Goal: Task Accomplishment & Management: Use online tool/utility

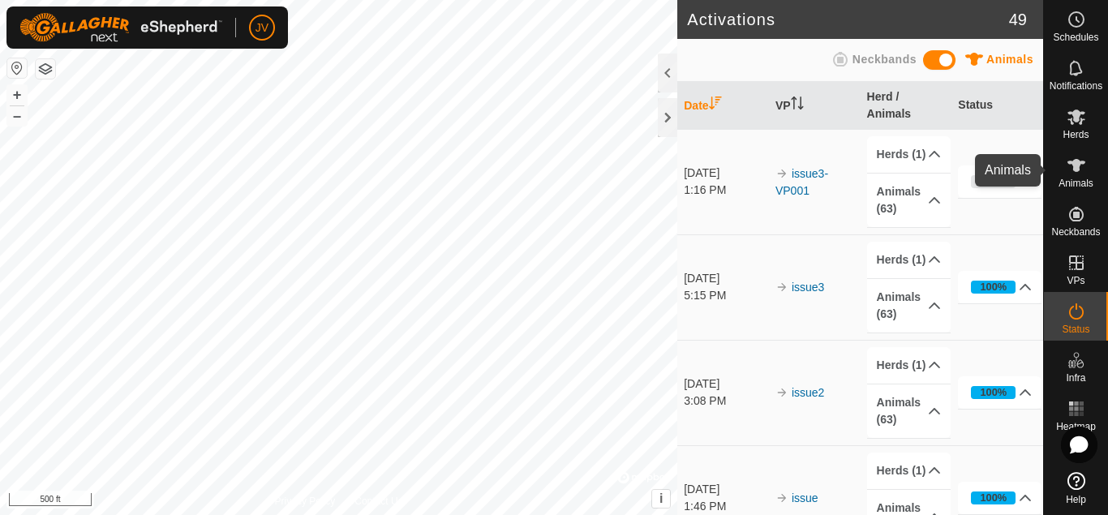
click at [1079, 169] on icon at bounding box center [1077, 165] width 18 height 13
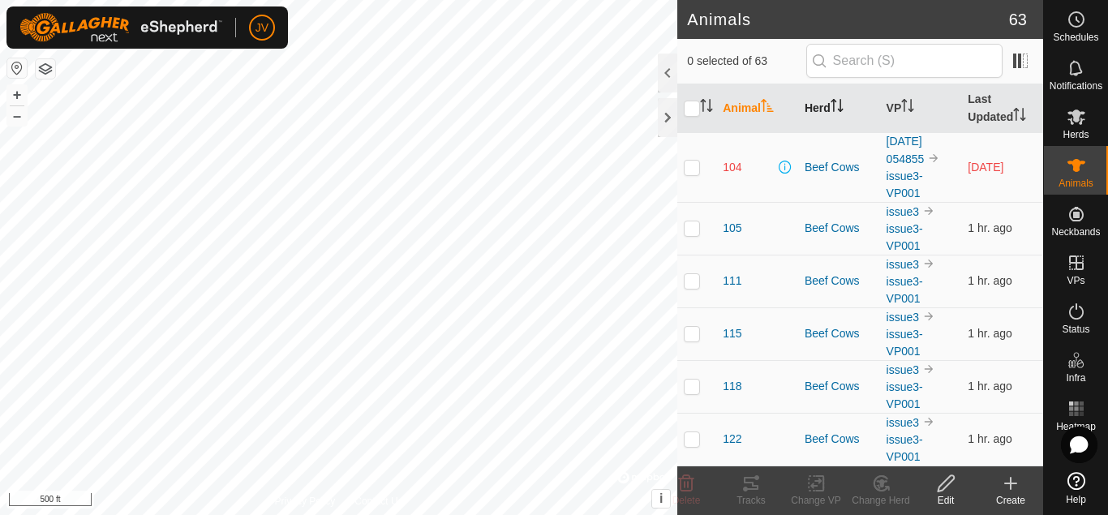
drag, startPoint x: 1079, startPoint y: 169, endPoint x: 828, endPoint y: 104, distance: 258.9
click at [828, 104] on div "Schedules Notifications Herds Animals Neckbands VPs Status Infra Heatmap Help A…" at bounding box center [554, 257] width 1108 height 515
click at [696, 106] on input "checkbox" at bounding box center [692, 109] width 16 height 16
checkbox input "true"
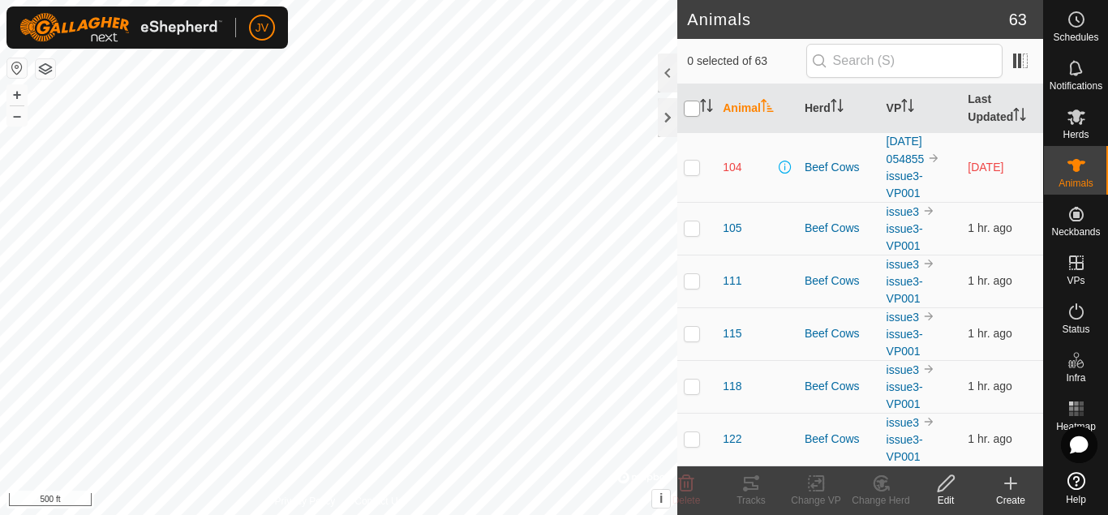
checkbox input "true"
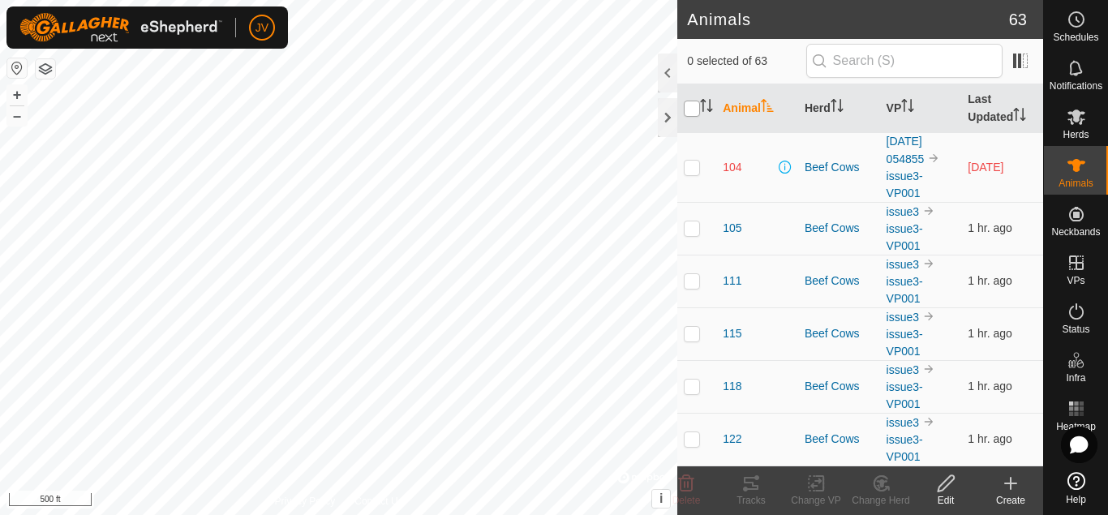
checkbox input "true"
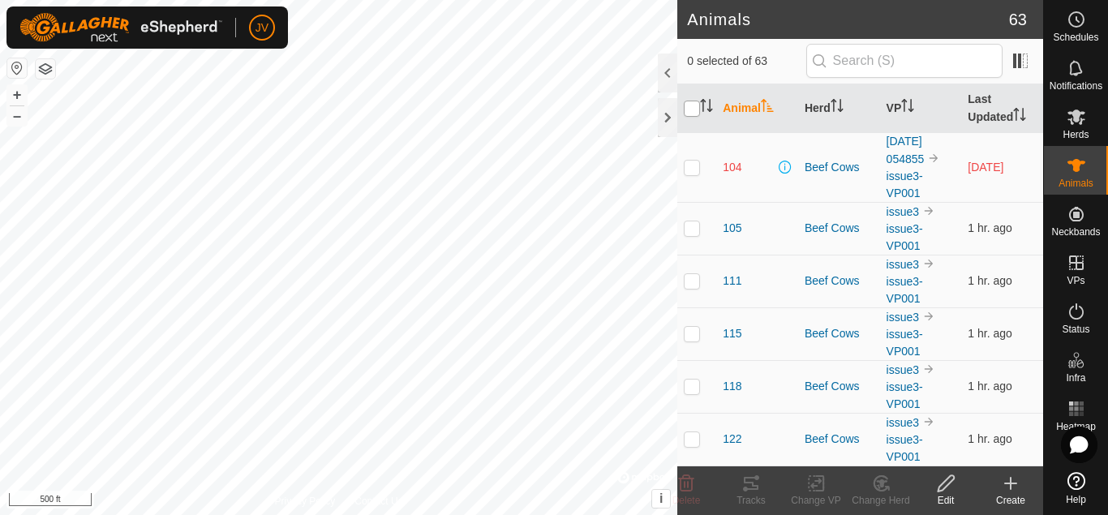
checkbox input "true"
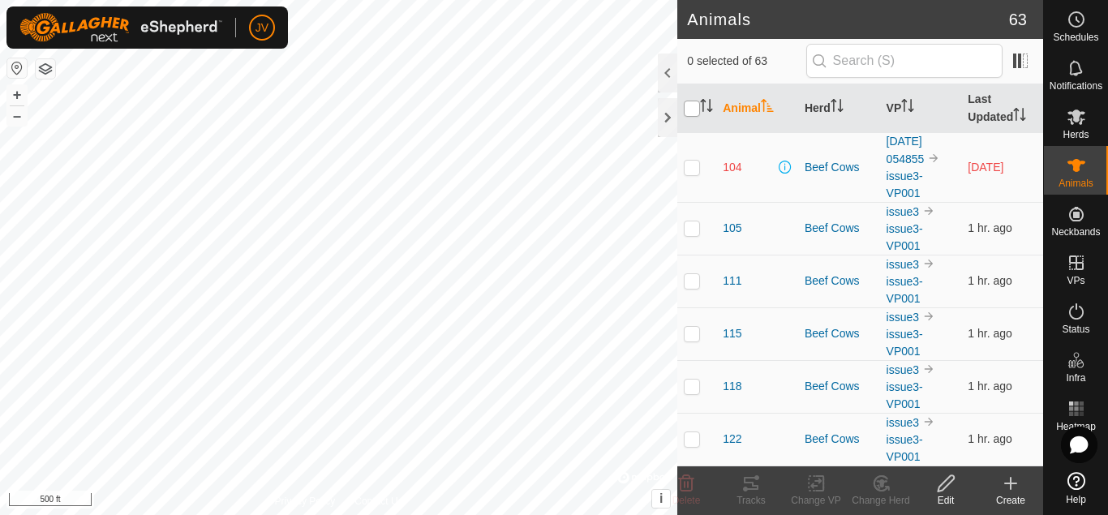
checkbox input "true"
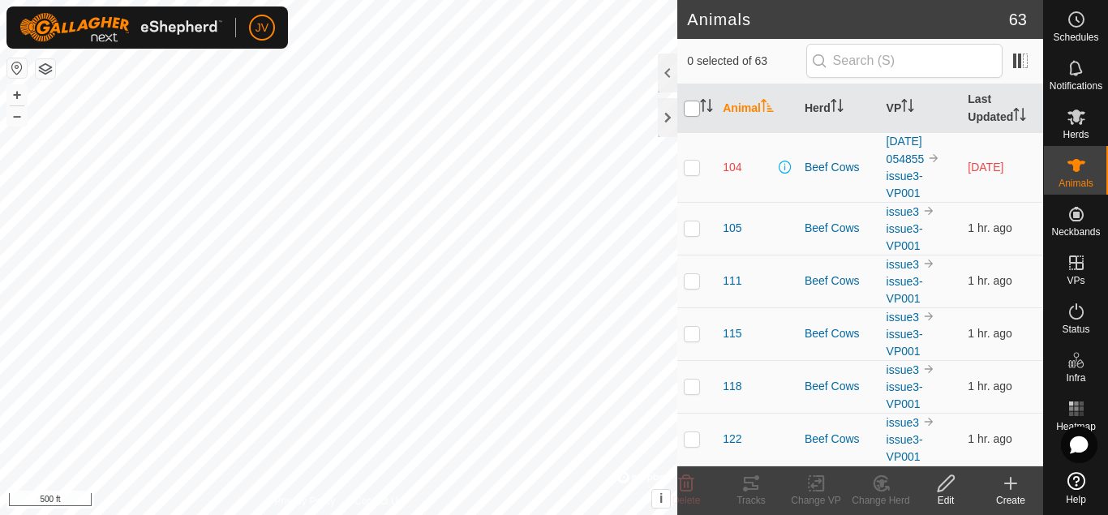
checkbox input "true"
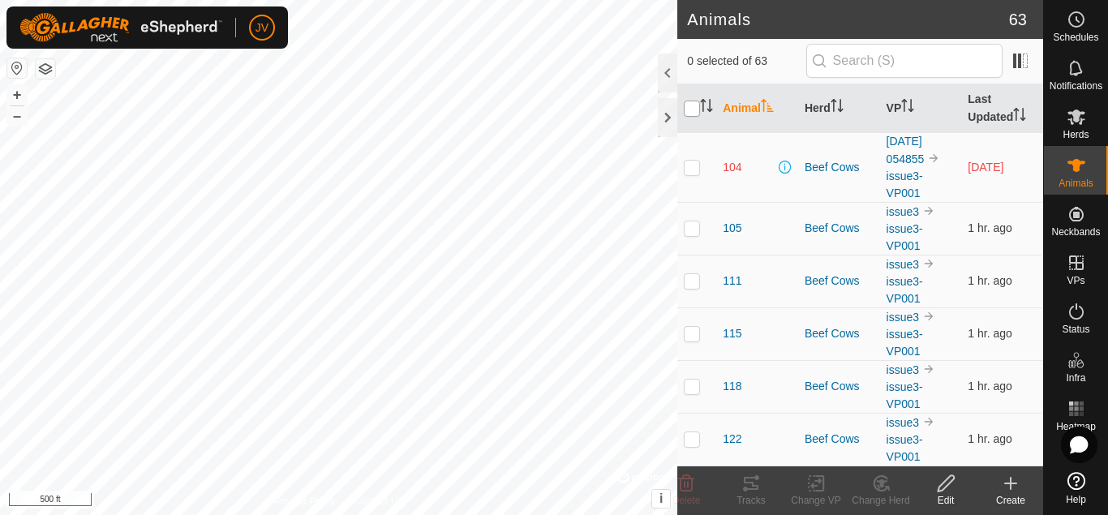
checkbox input "true"
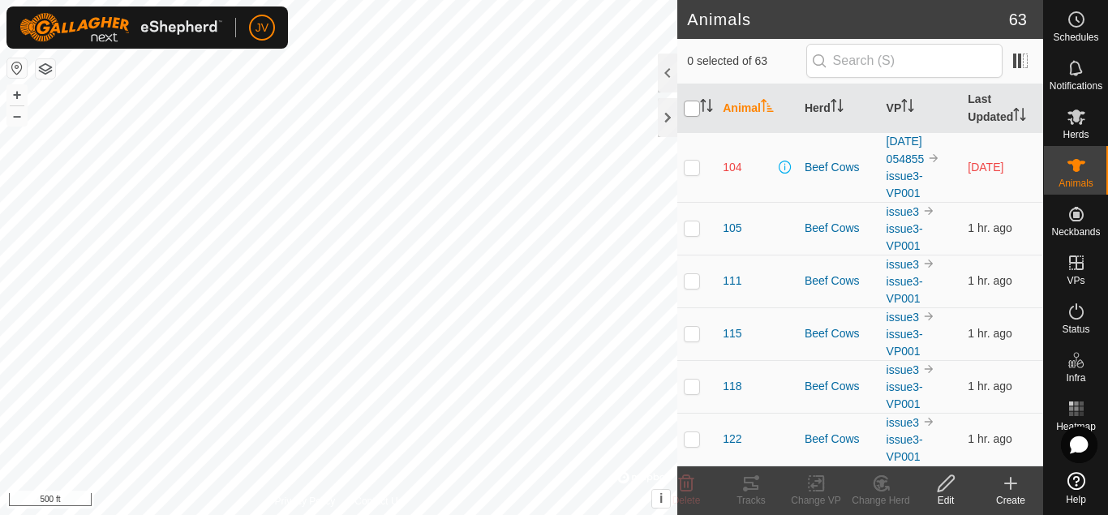
checkbox input "true"
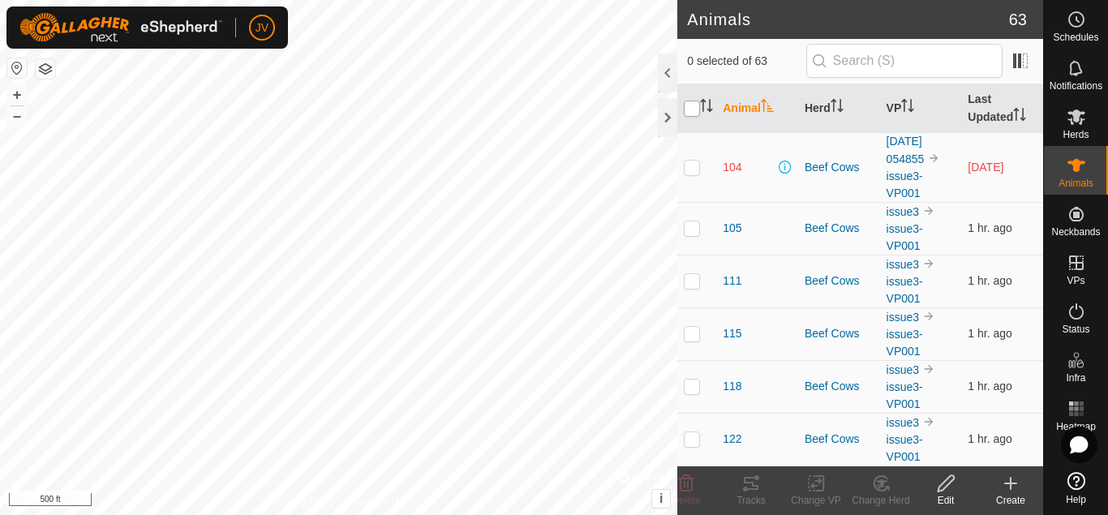
checkbox input "true"
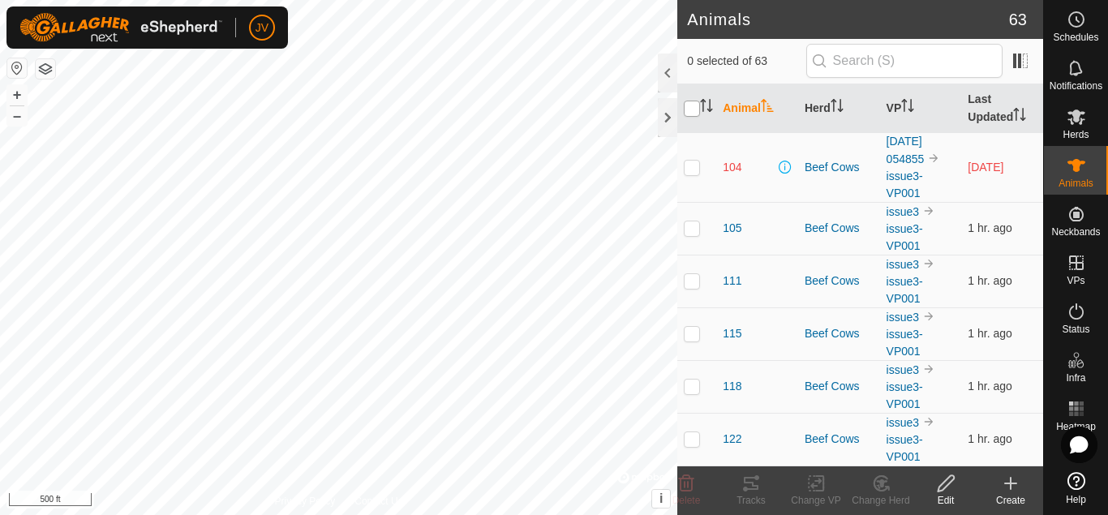
checkbox input "true"
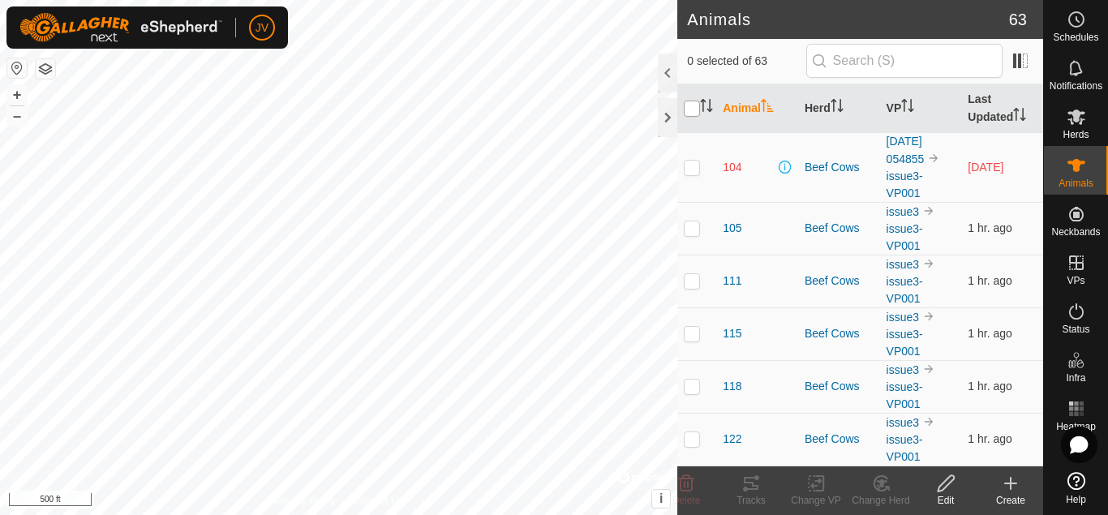
checkbox input "true"
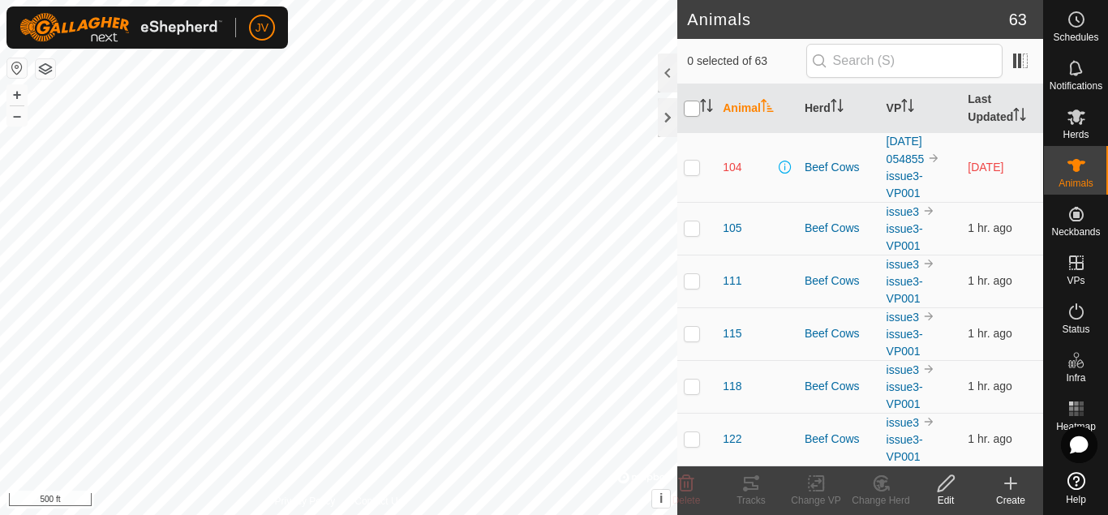
checkbox input "true"
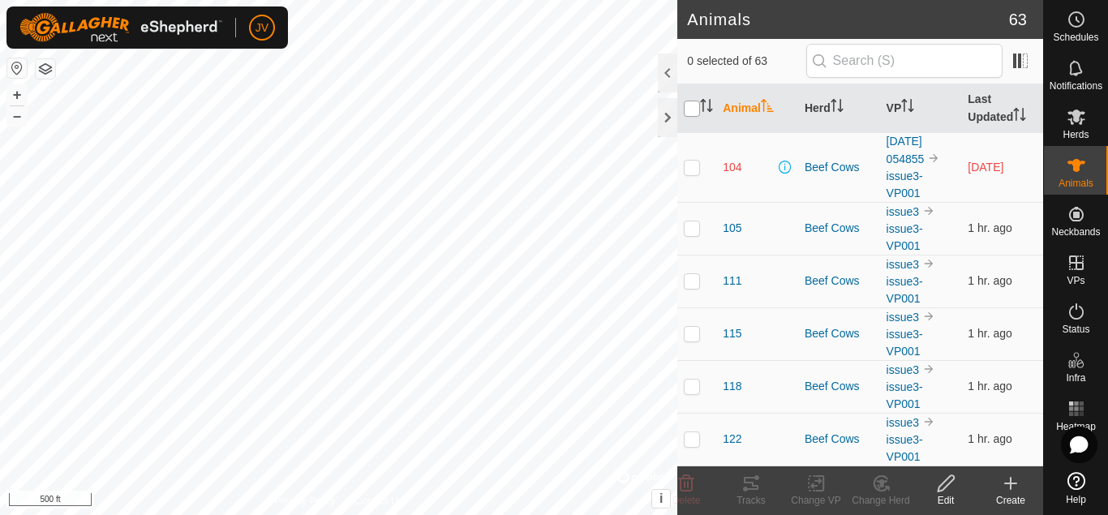
checkbox input "true"
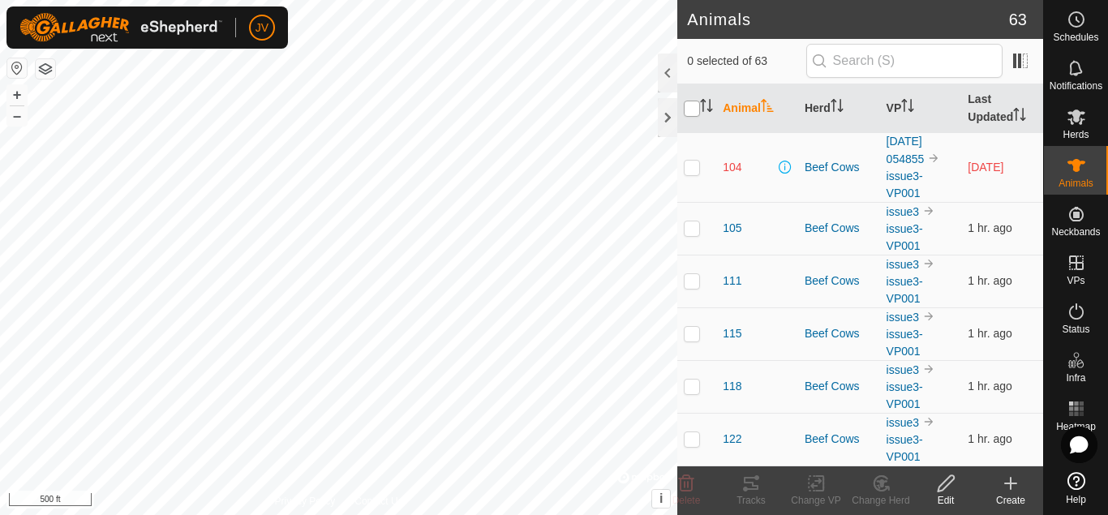
checkbox input "true"
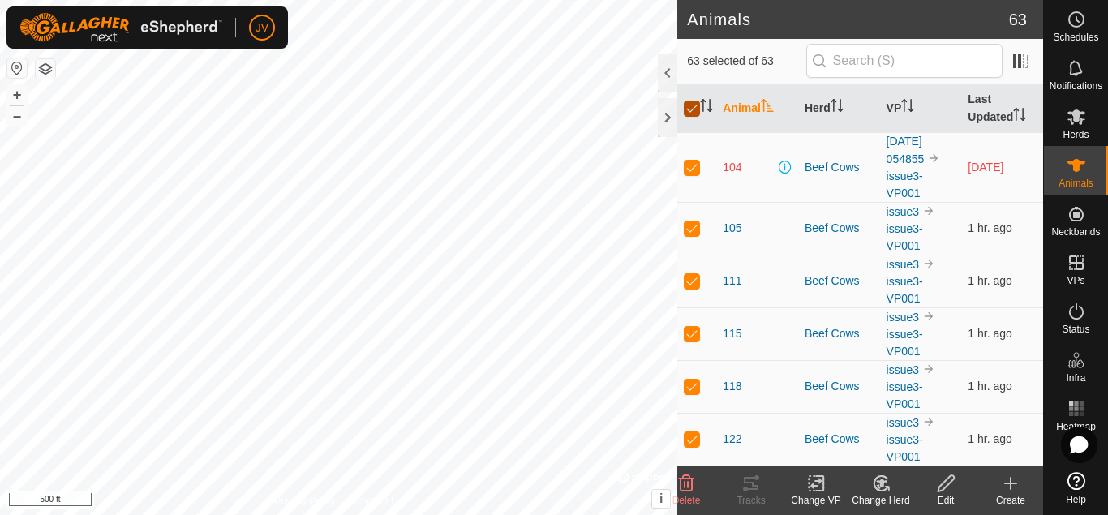
click at [689, 108] on input "checkbox" at bounding box center [692, 109] width 16 height 16
checkbox input "false"
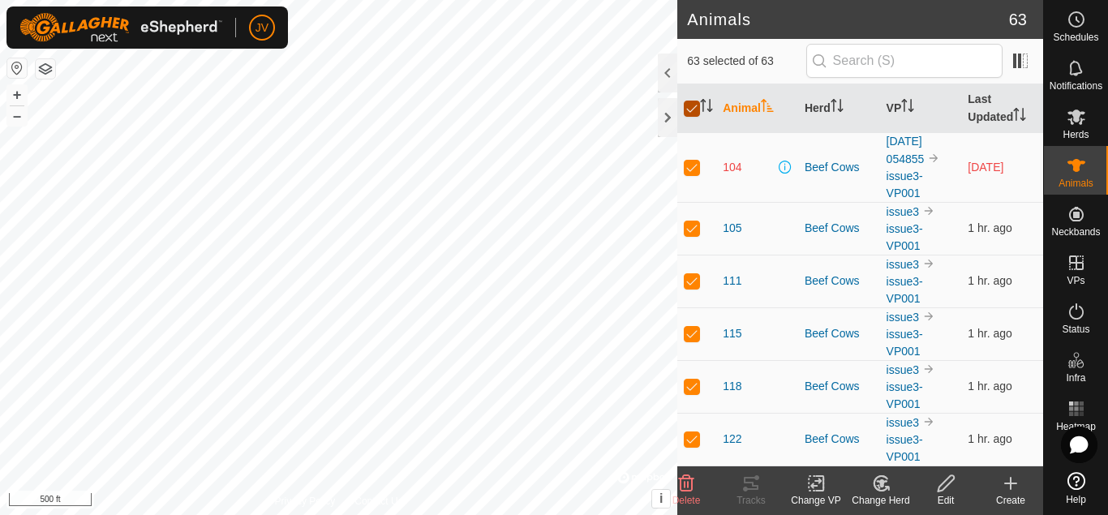
checkbox input "false"
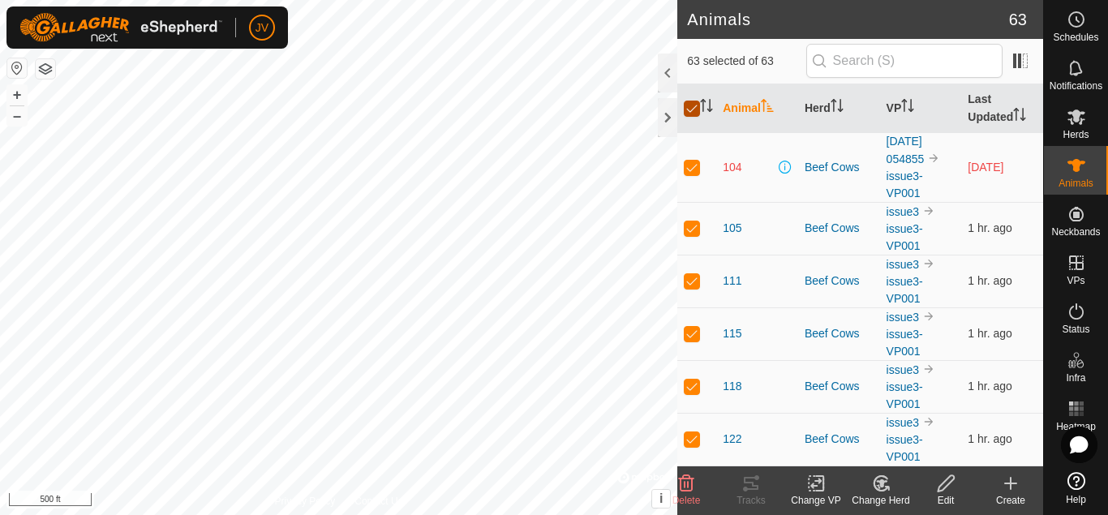
checkbox input "false"
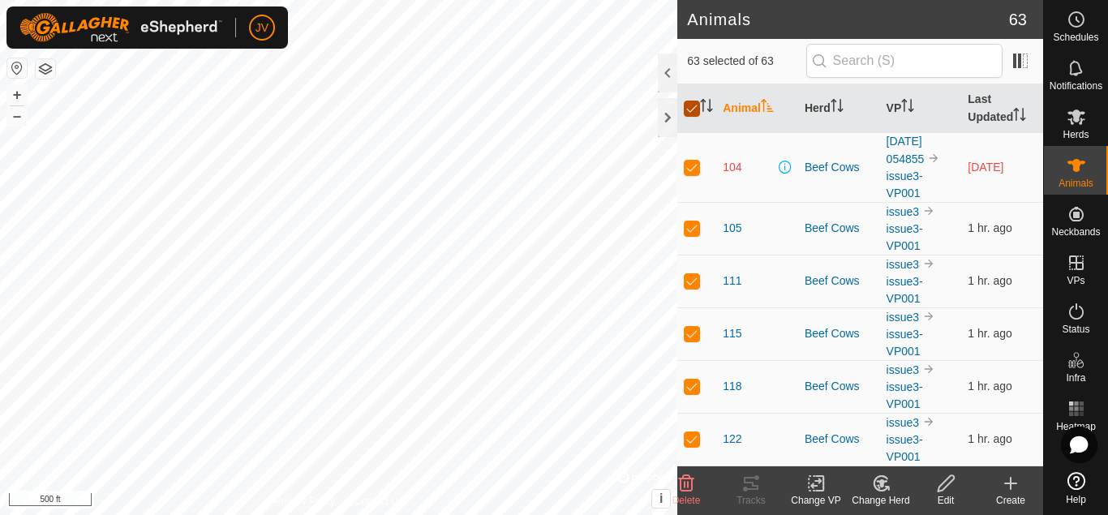
checkbox input "false"
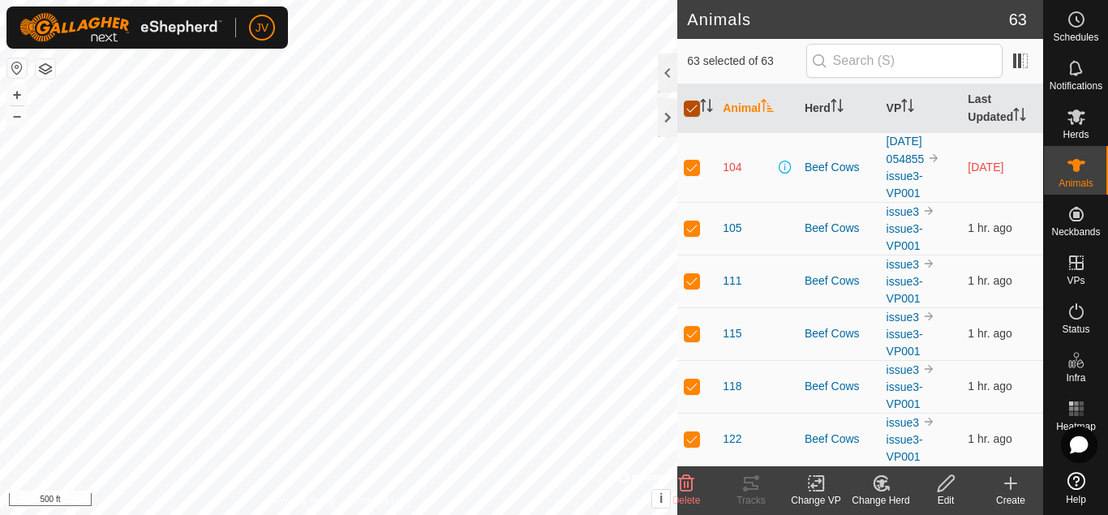
checkbox input "false"
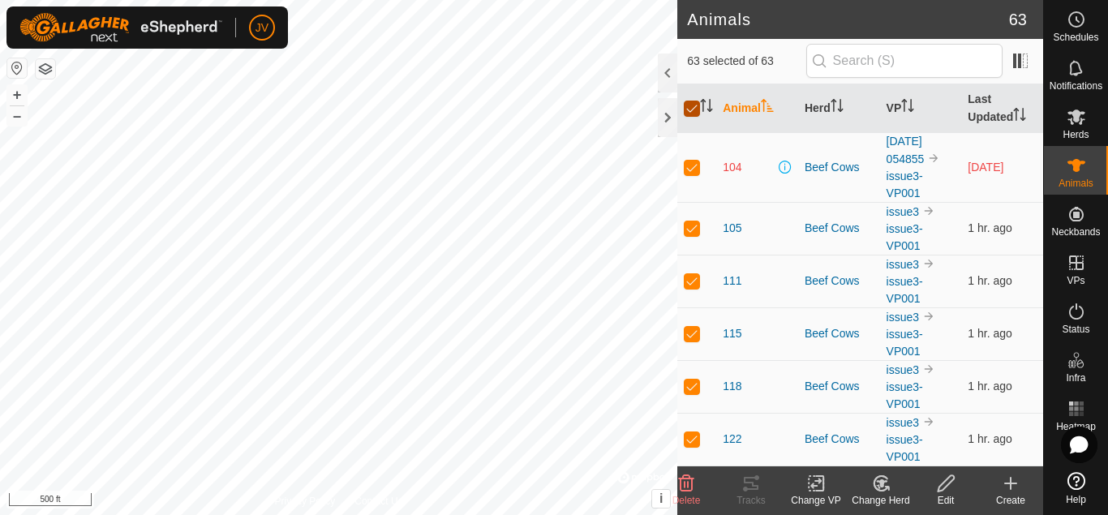
checkbox input "false"
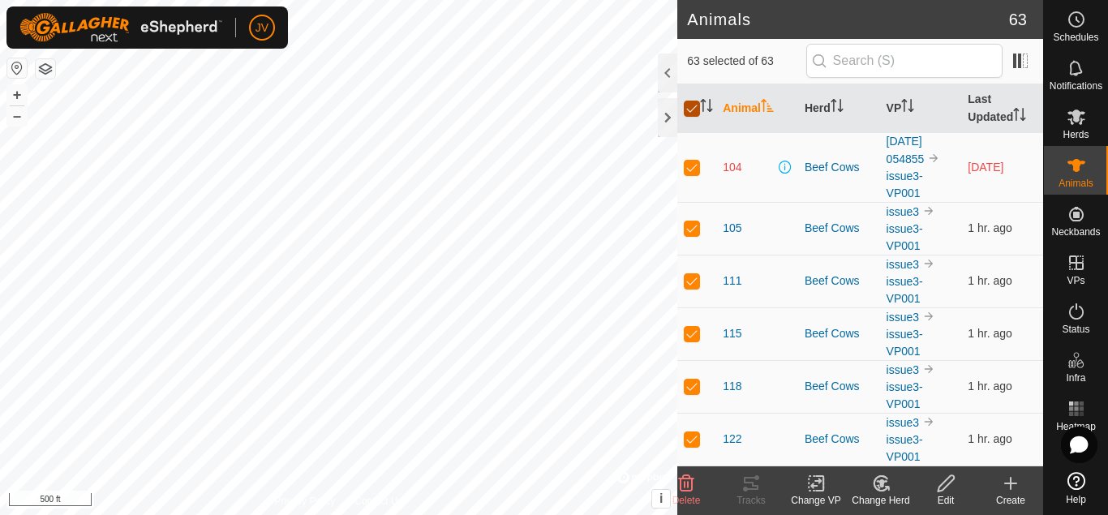
checkbox input "false"
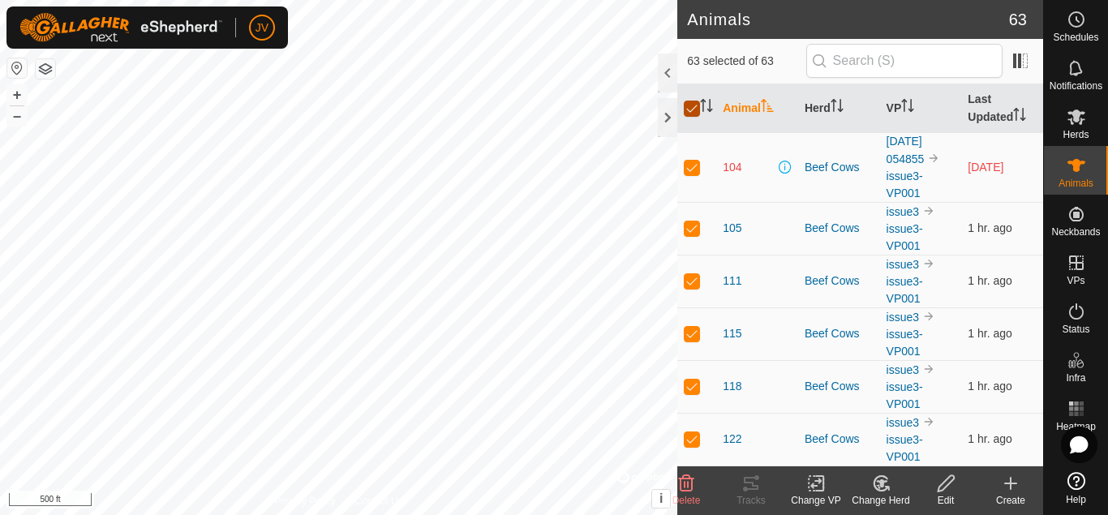
checkbox input "false"
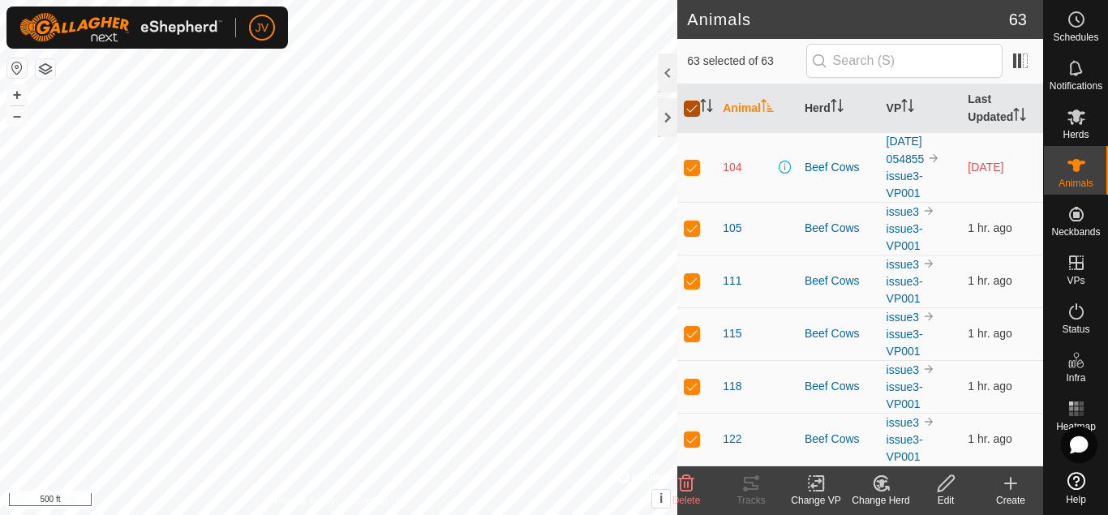
checkbox input "false"
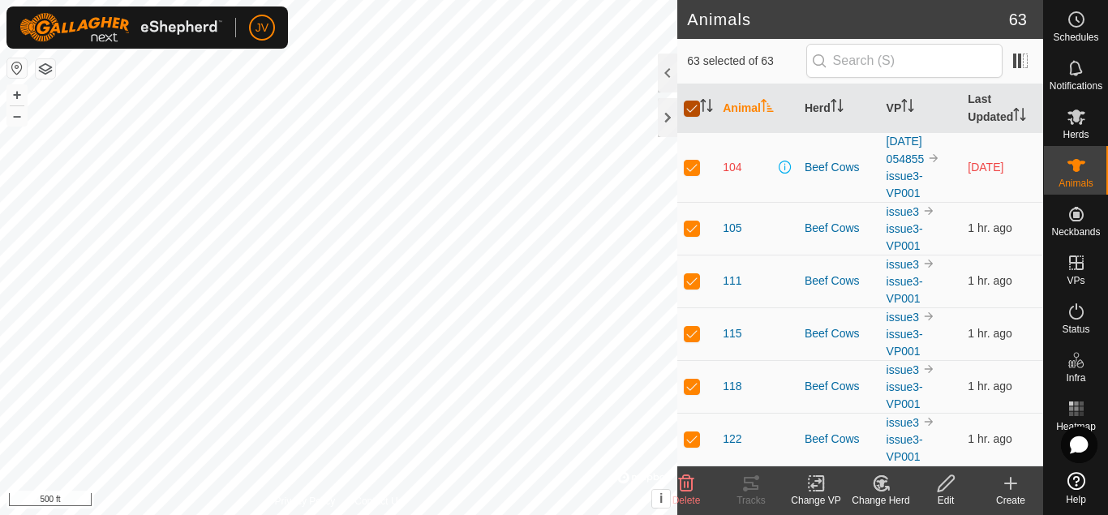
checkbox input "false"
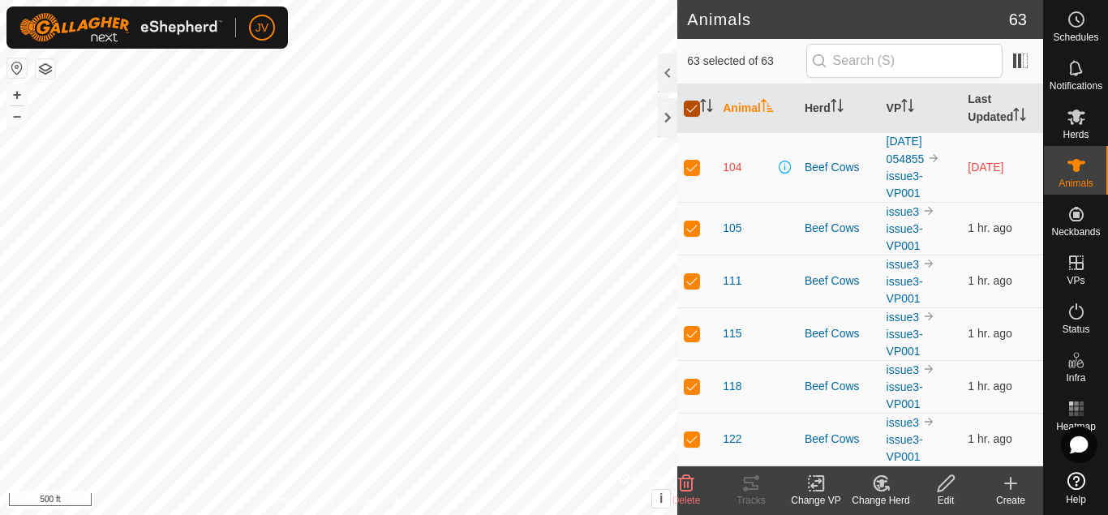
checkbox input "false"
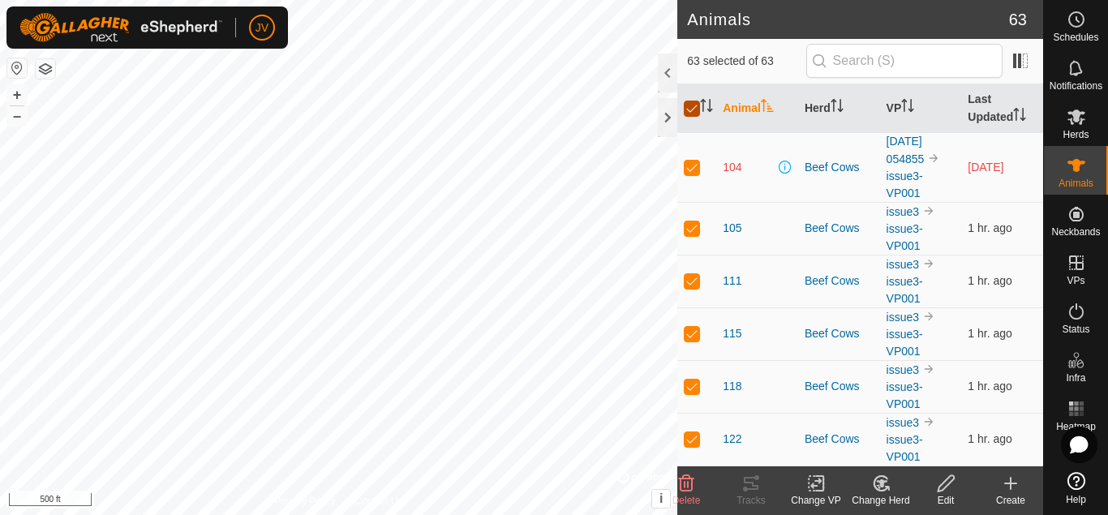
checkbox input "false"
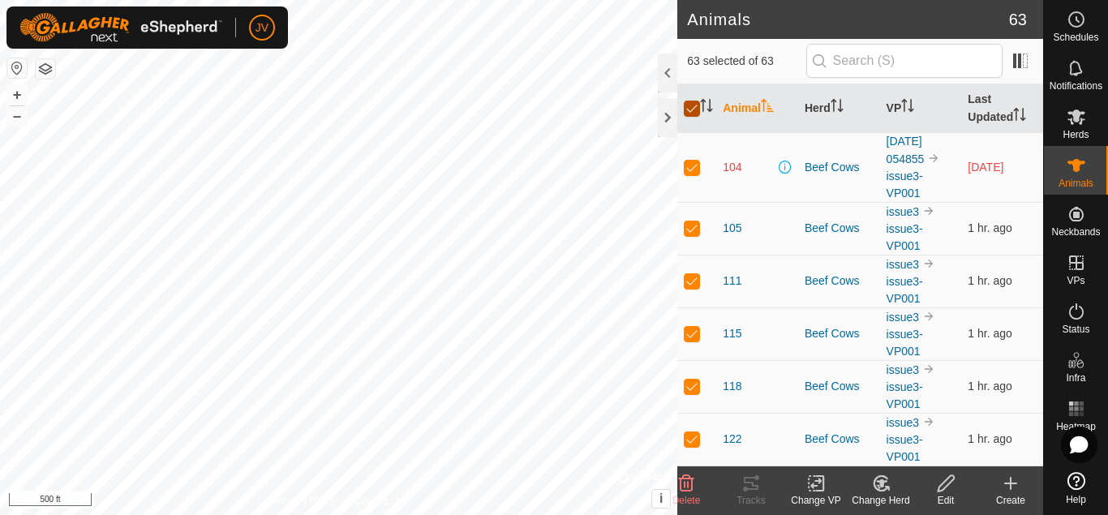
checkbox input "false"
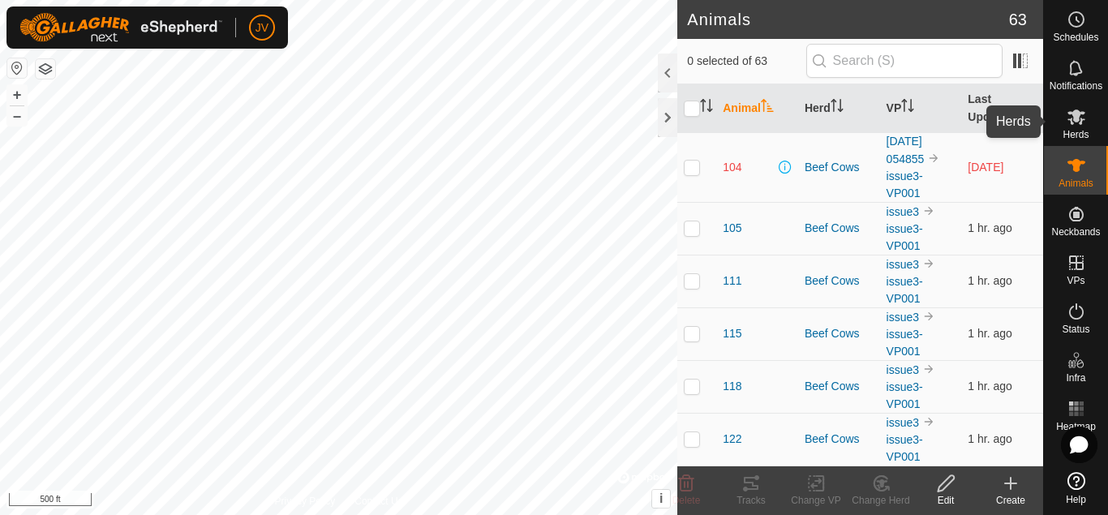
click at [1078, 116] on icon at bounding box center [1077, 117] width 18 height 15
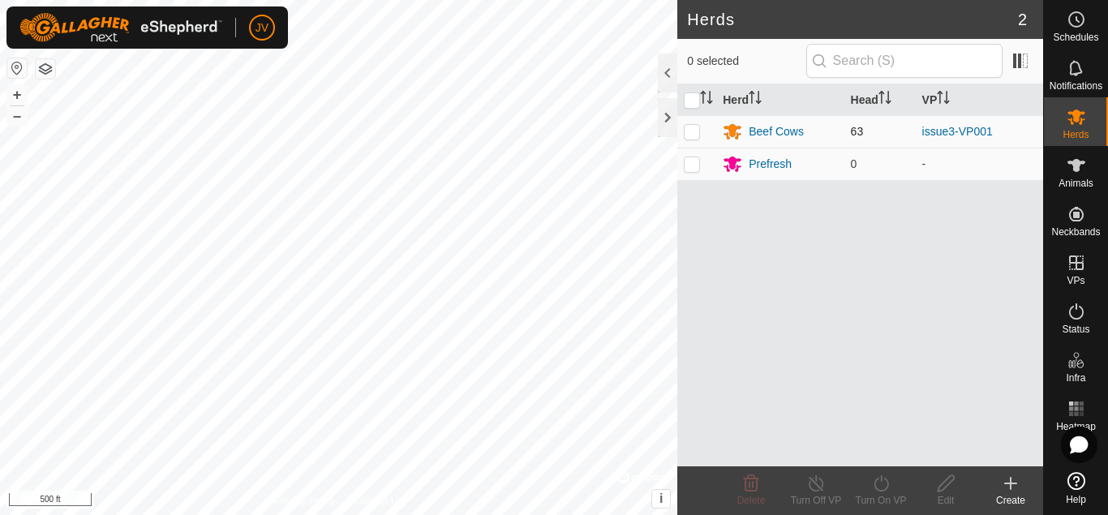
click at [693, 133] on p-checkbox at bounding box center [692, 131] width 16 height 13
checkbox input "true"
click at [1080, 317] on icon at bounding box center [1076, 311] width 15 height 16
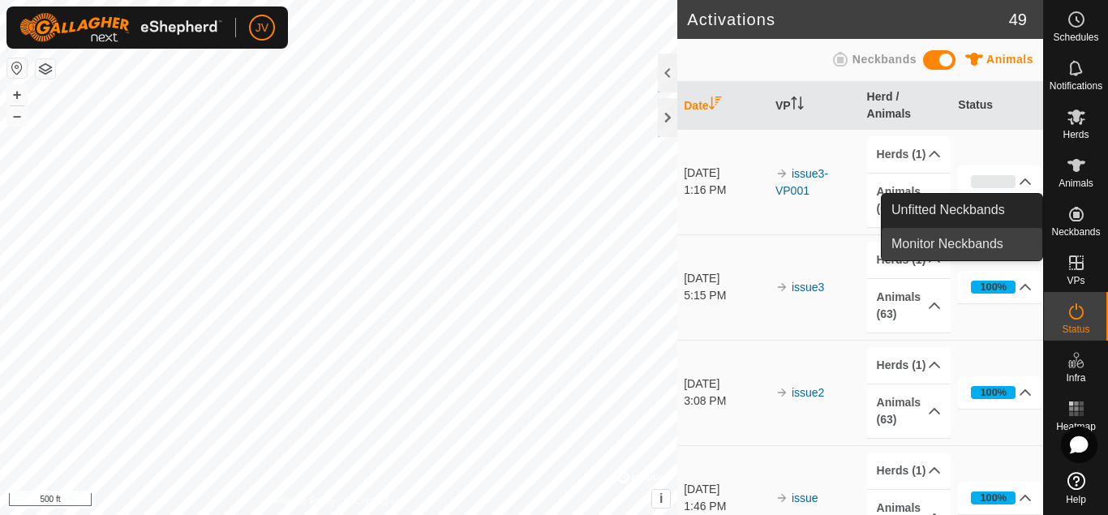
click at [976, 242] on link "Monitor Neckbands" at bounding box center [962, 244] width 161 height 32
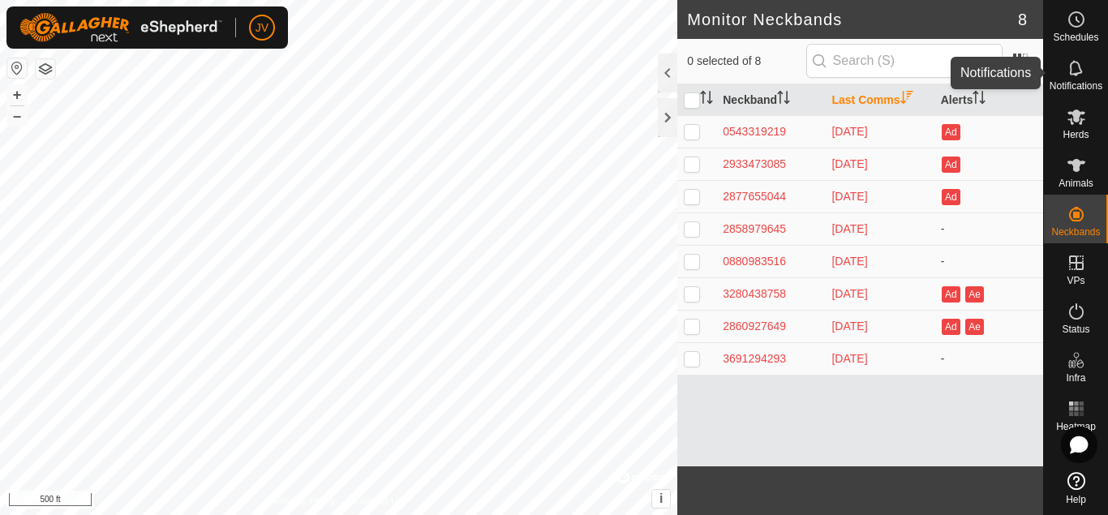
click at [1074, 66] on icon at bounding box center [1076, 67] width 19 height 19
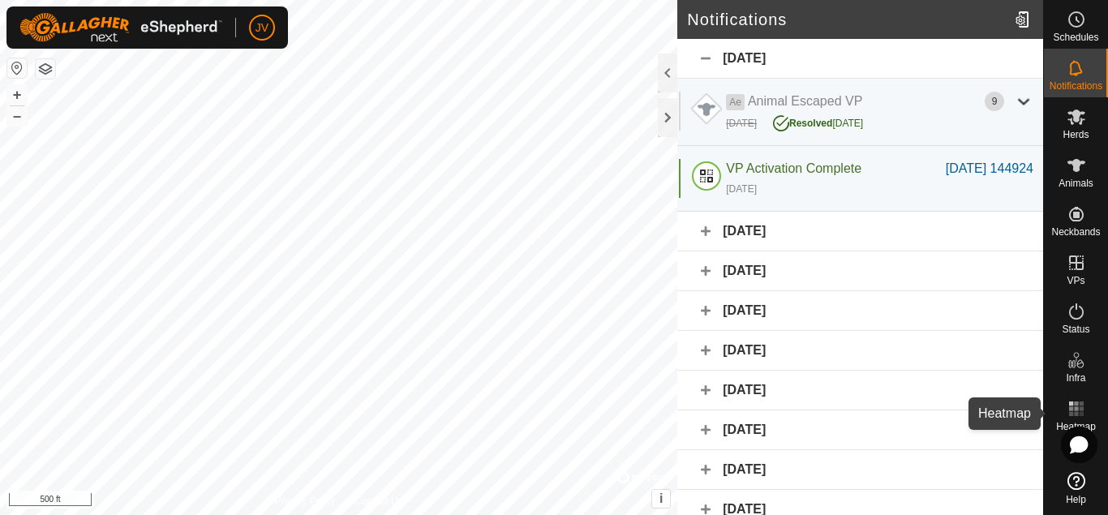
click at [1073, 404] on rect at bounding box center [1071, 404] width 4 height 4
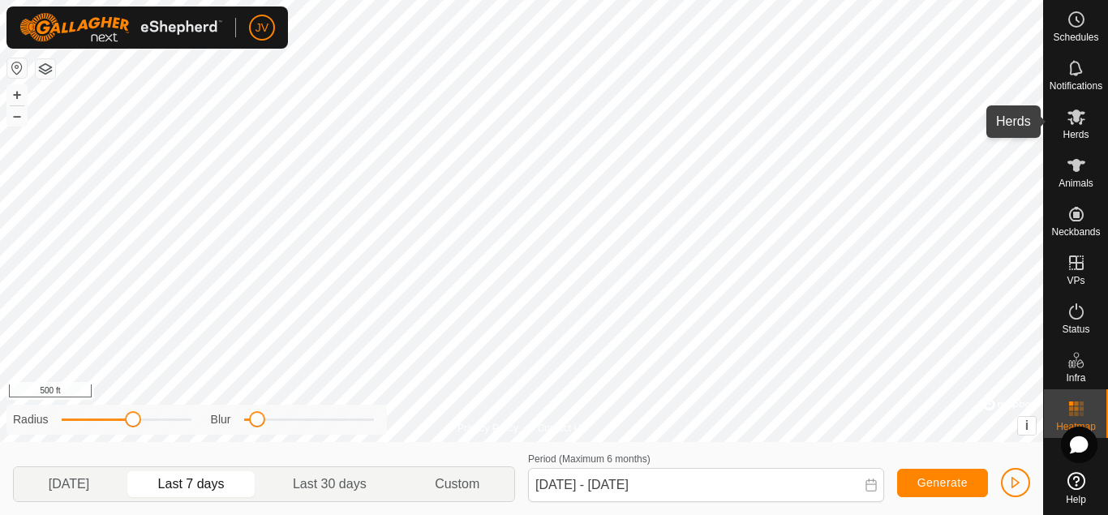
click at [1078, 117] on icon at bounding box center [1077, 117] width 18 height 15
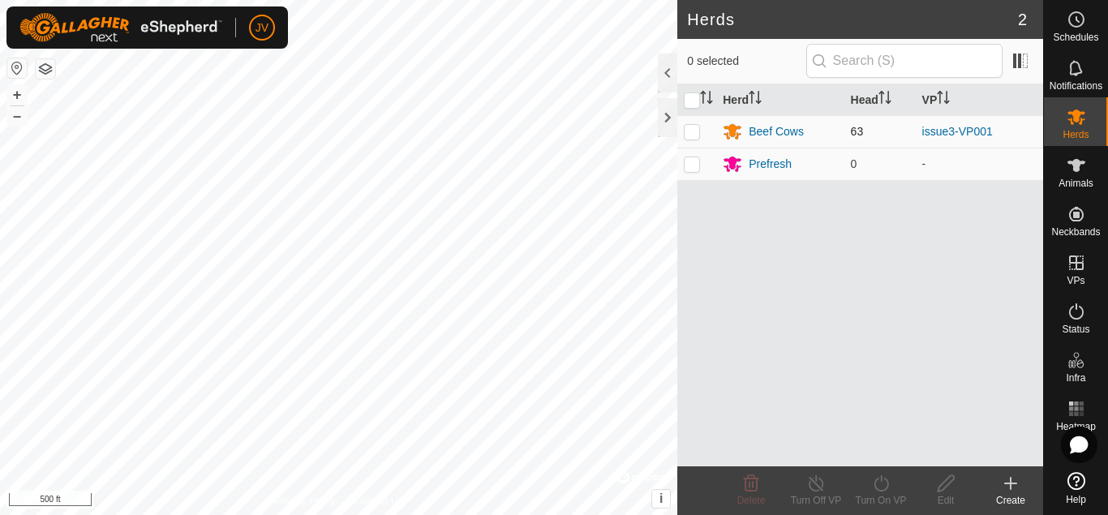
click at [691, 132] on p-checkbox at bounding box center [692, 131] width 16 height 13
checkbox input "true"
click at [1075, 178] on span "Animals" at bounding box center [1076, 183] width 35 height 10
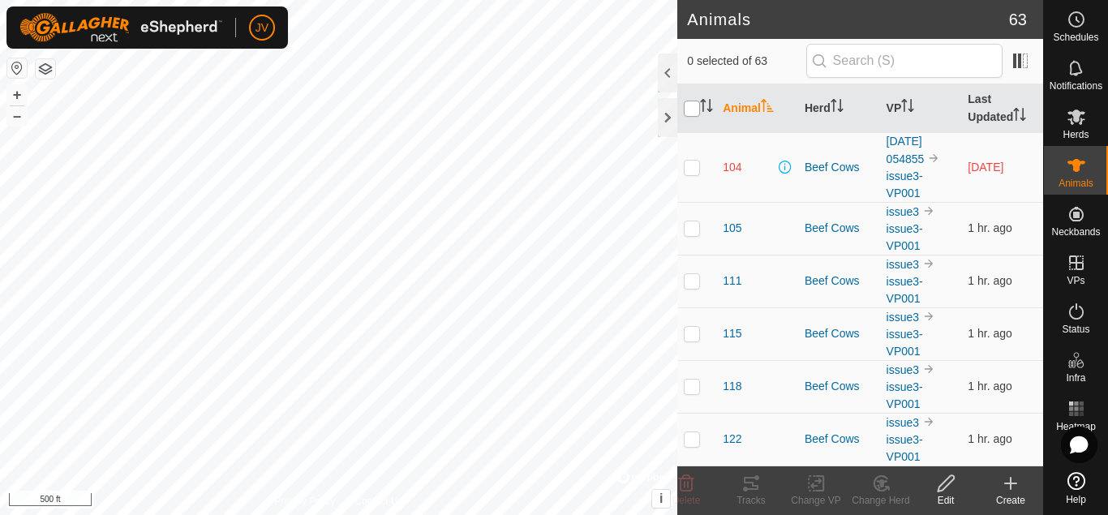
click at [693, 112] on input "checkbox" at bounding box center [692, 109] width 16 height 16
checkbox input "true"
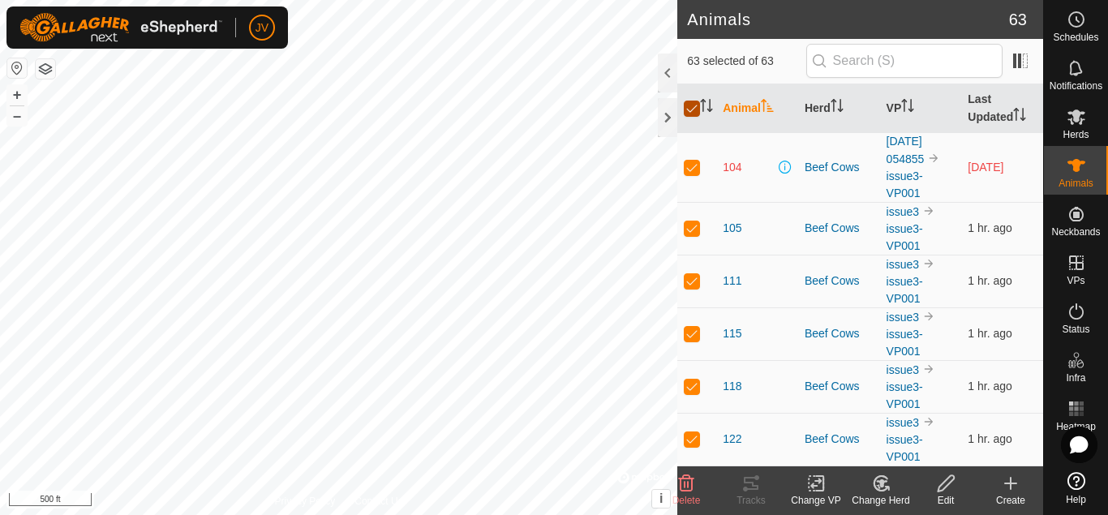
checkbox input "true"
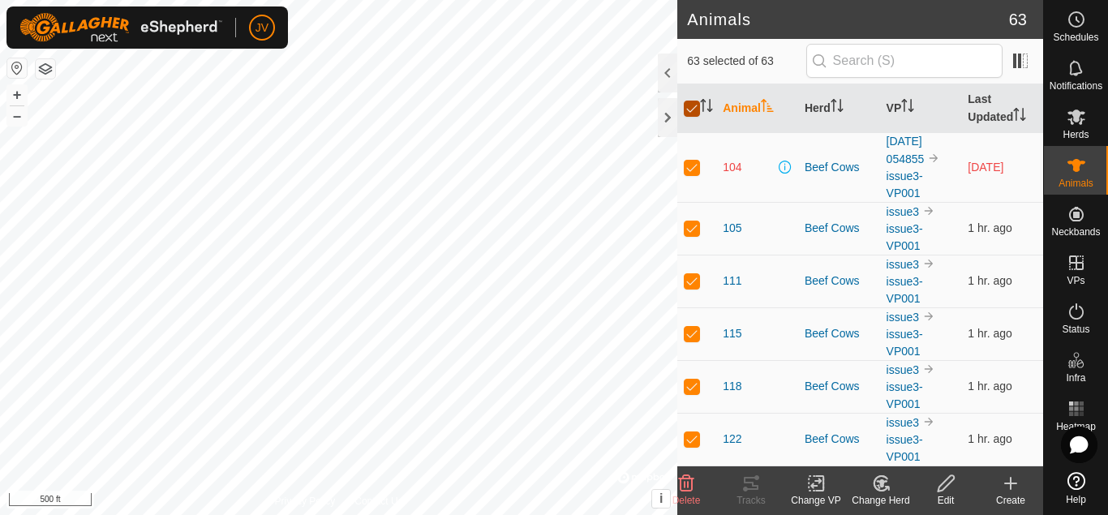
checkbox input "true"
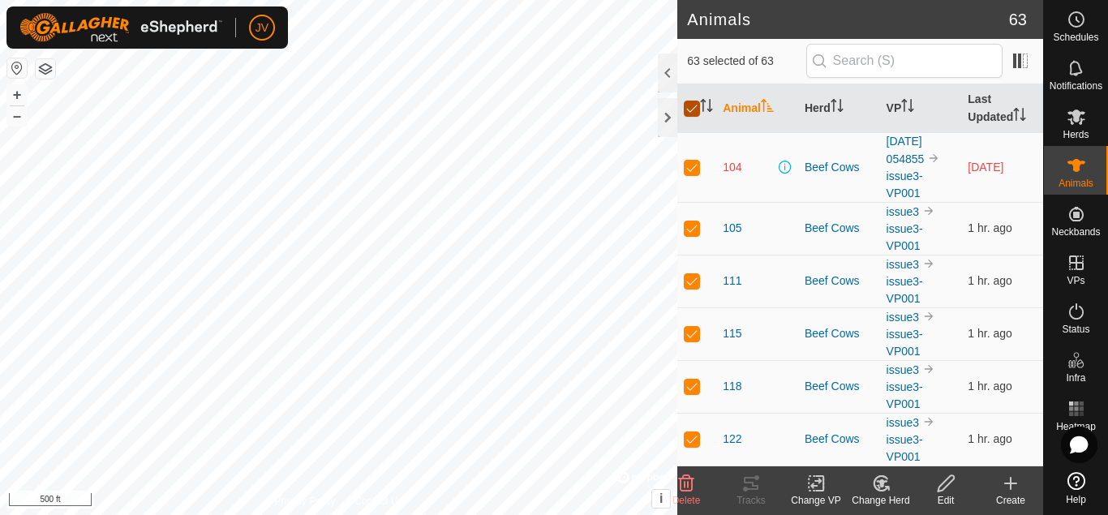
checkbox input "true"
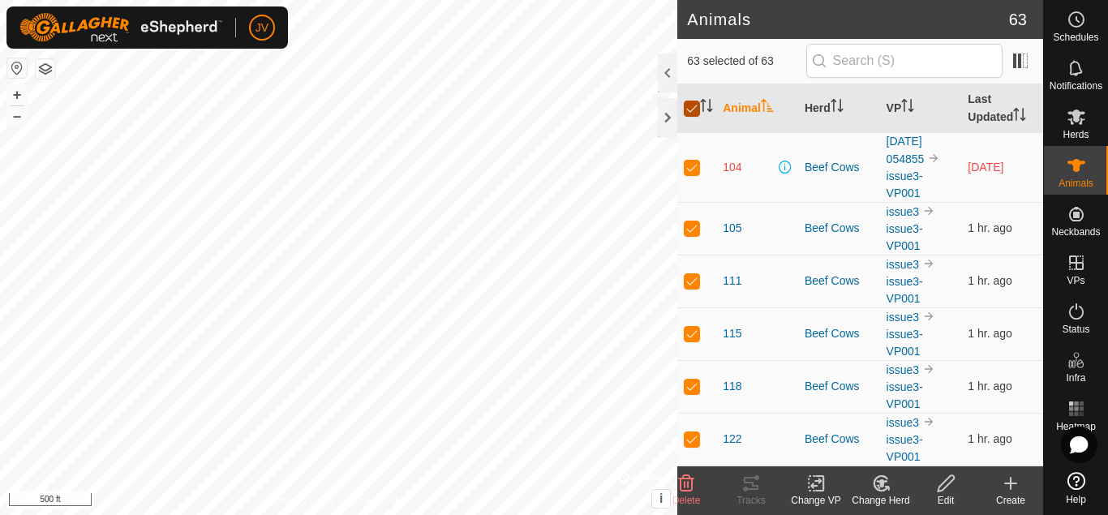
checkbox input "true"
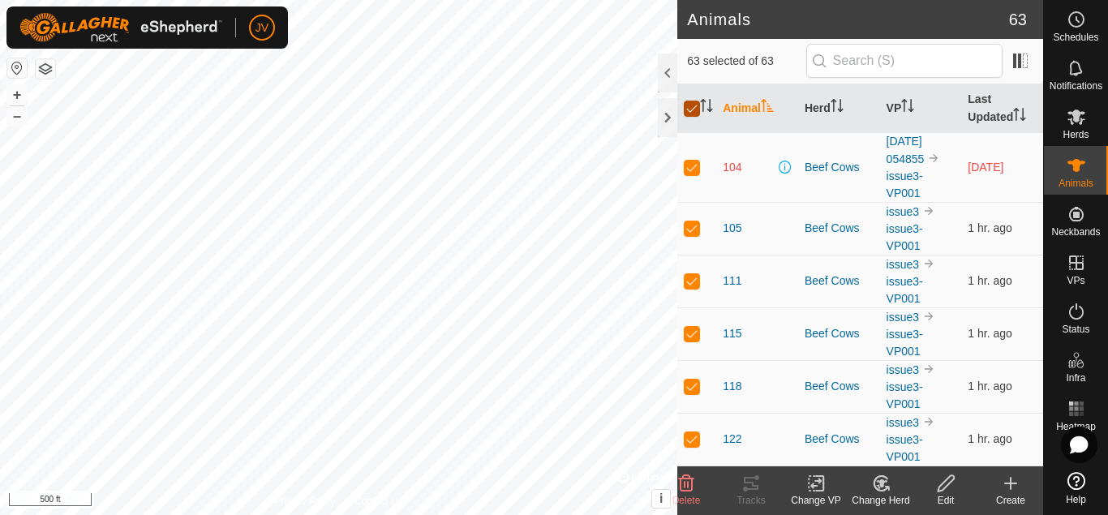
checkbox input "true"
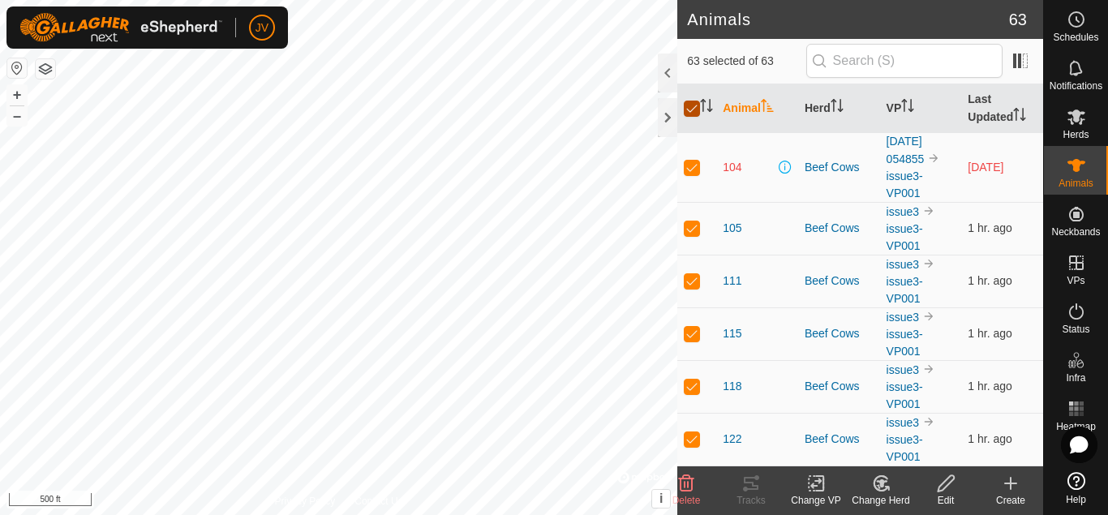
checkbox input "true"
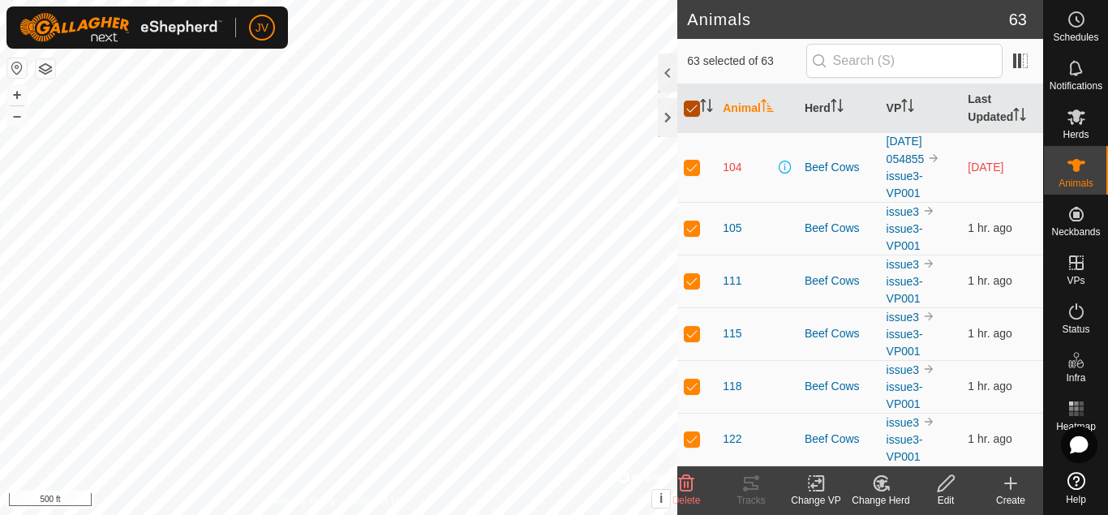
checkbox input "true"
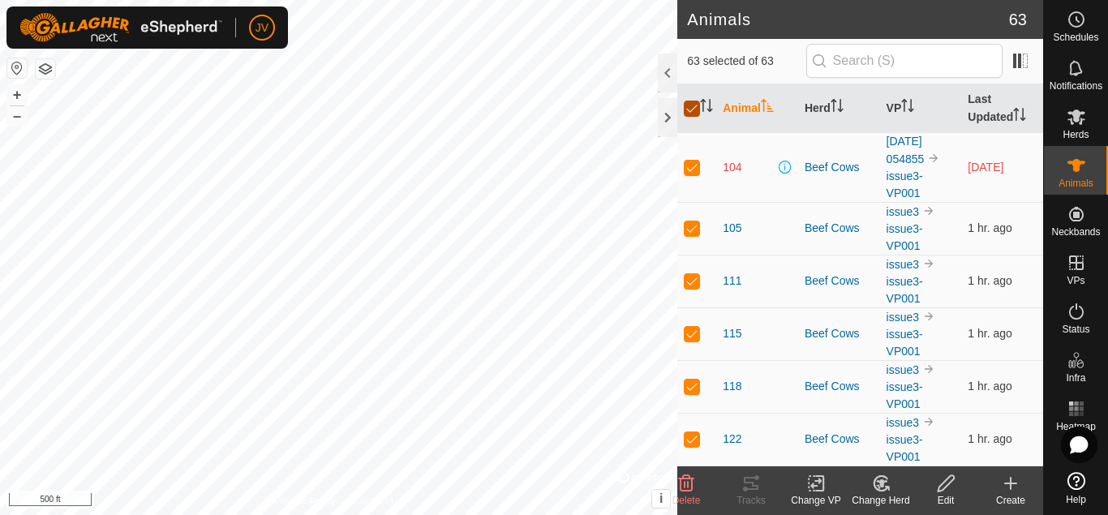
checkbox input "true"
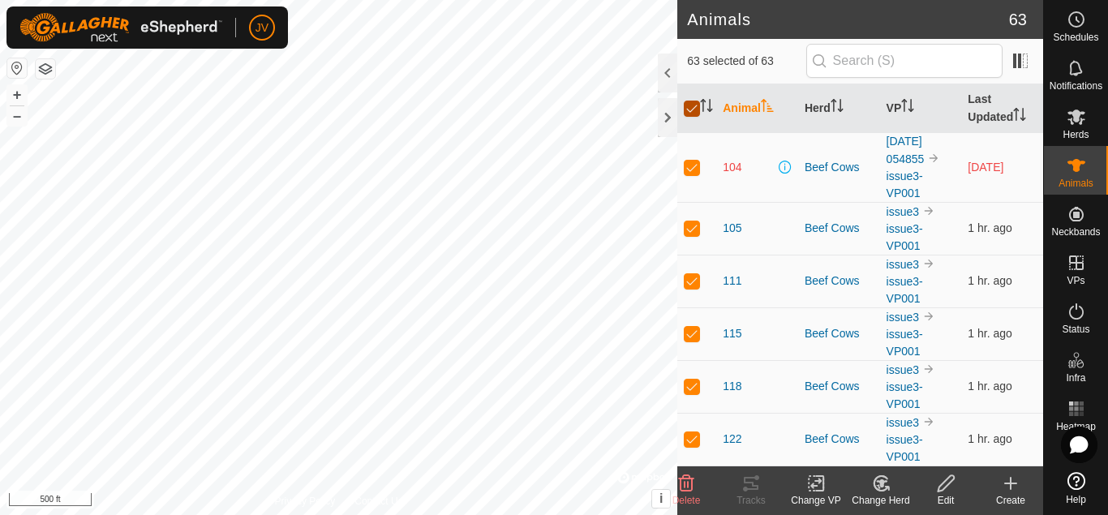
checkbox input "true"
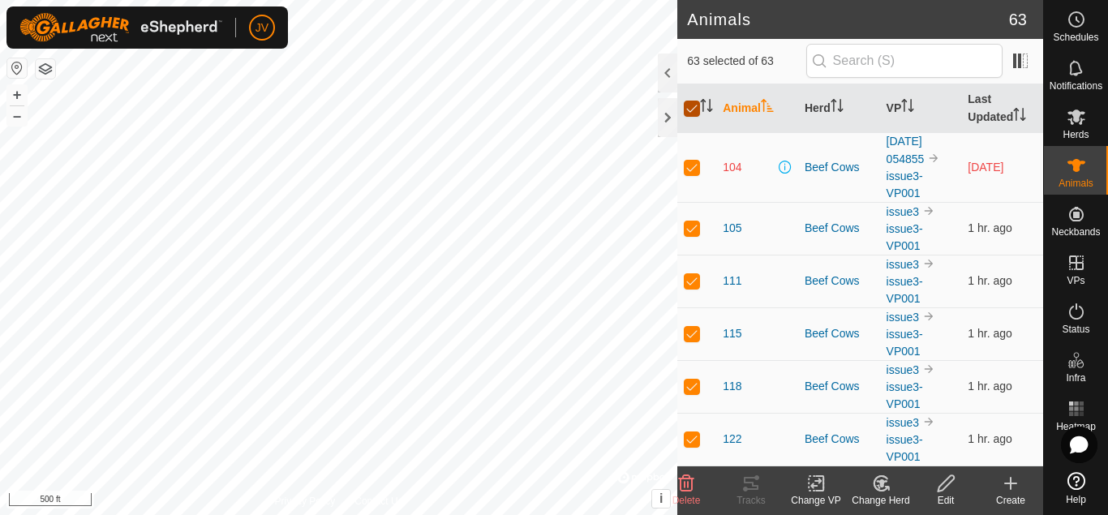
checkbox input "true"
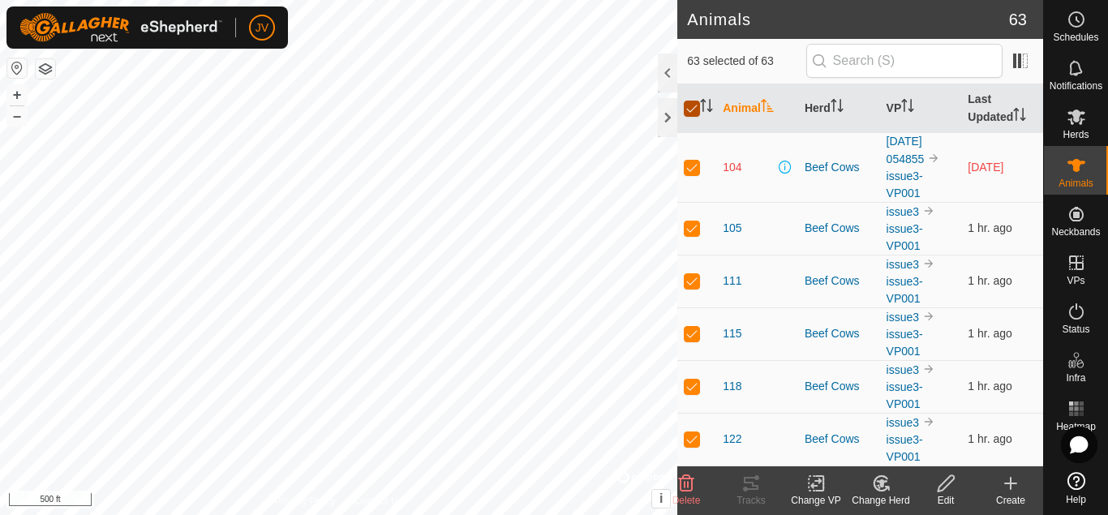
checkbox input "true"
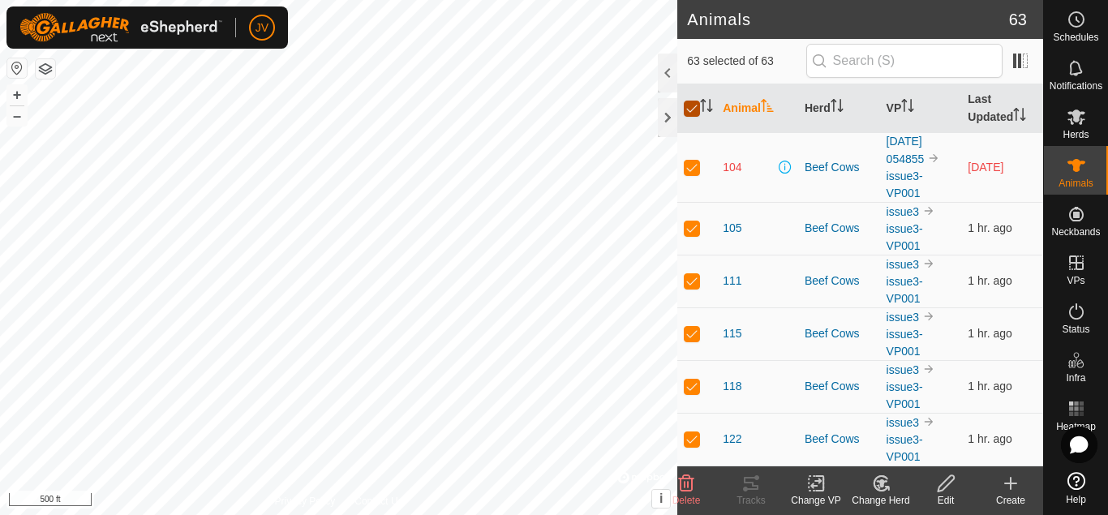
checkbox input "true"
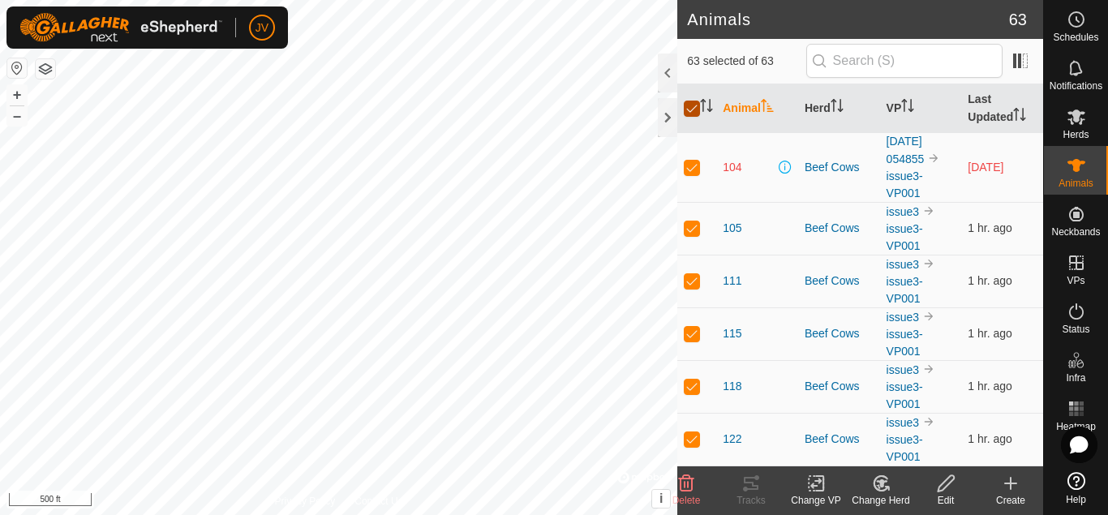
checkbox input "true"
click at [692, 110] on input "checkbox" at bounding box center [692, 109] width 16 height 16
checkbox input "false"
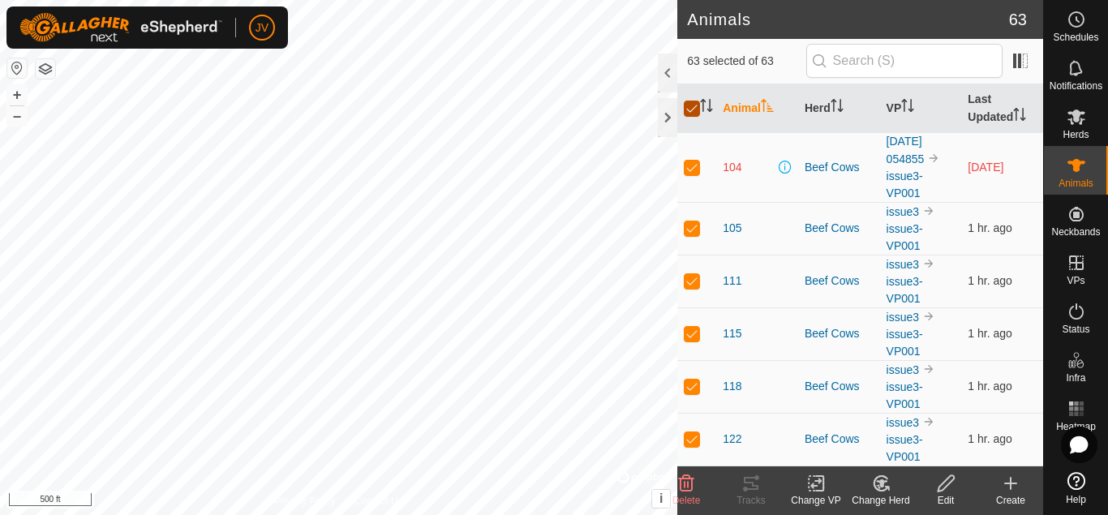
checkbox input "false"
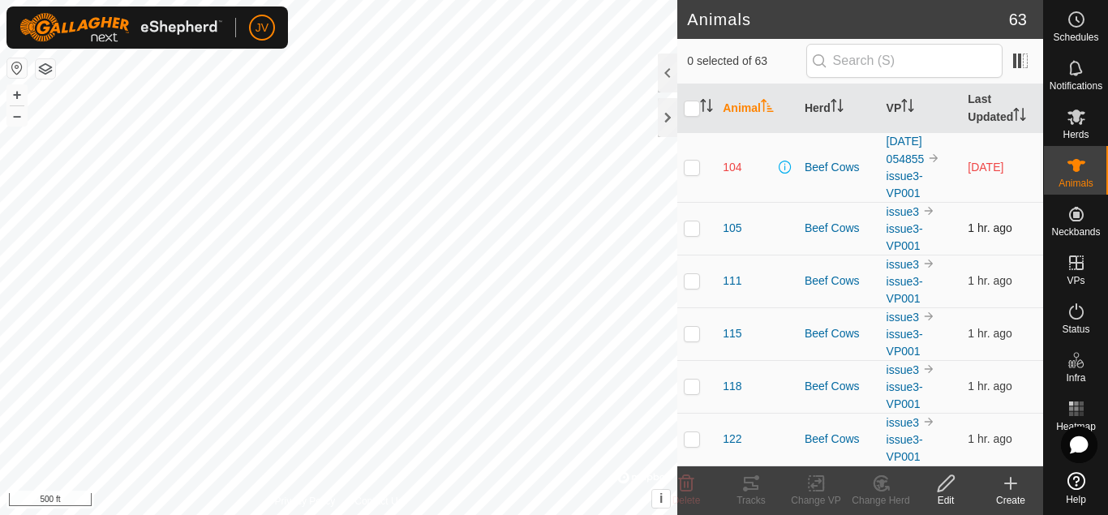
click at [692, 228] on p-checkbox at bounding box center [692, 227] width 16 height 13
click at [755, 492] on icon at bounding box center [751, 483] width 19 height 19
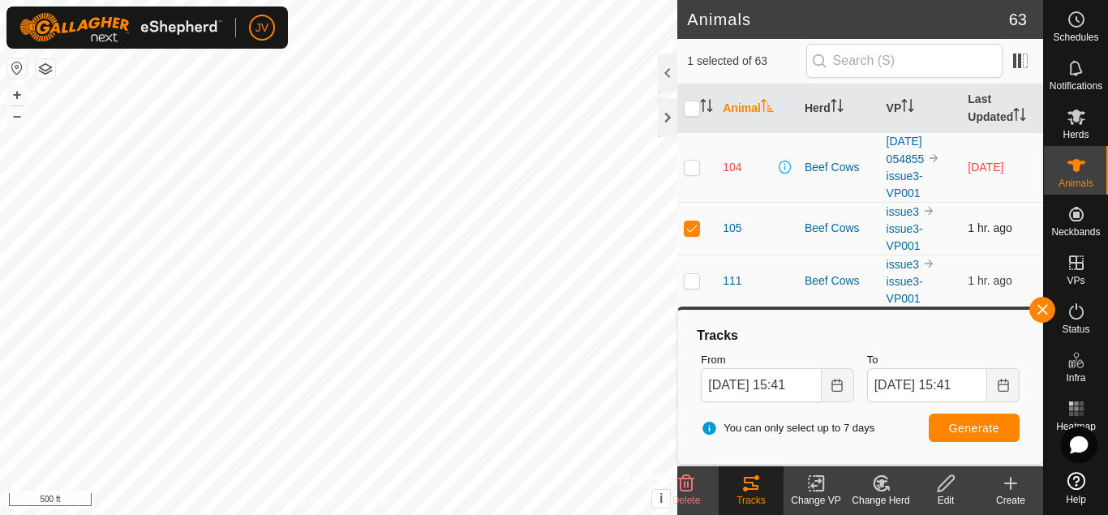
click at [695, 226] on p-checkbox at bounding box center [692, 227] width 16 height 13
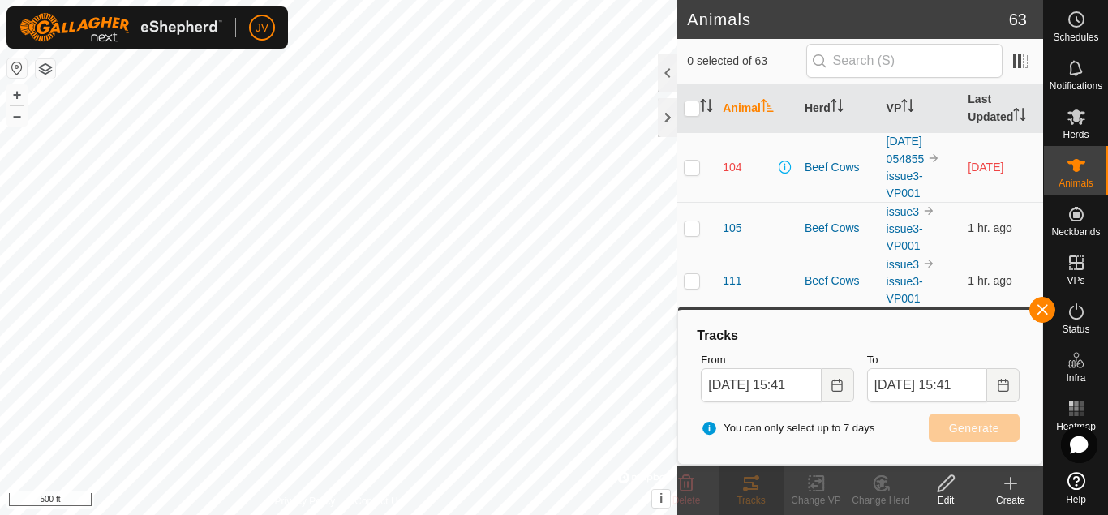
click at [696, 166] on p-checkbox at bounding box center [692, 167] width 16 height 13
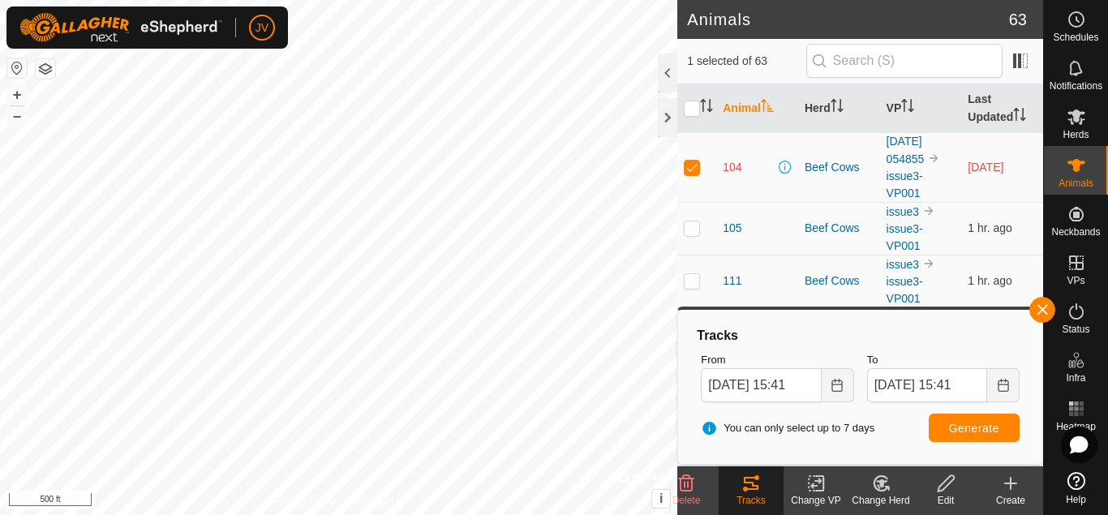
click at [696, 166] on p-checkbox at bounding box center [692, 167] width 16 height 13
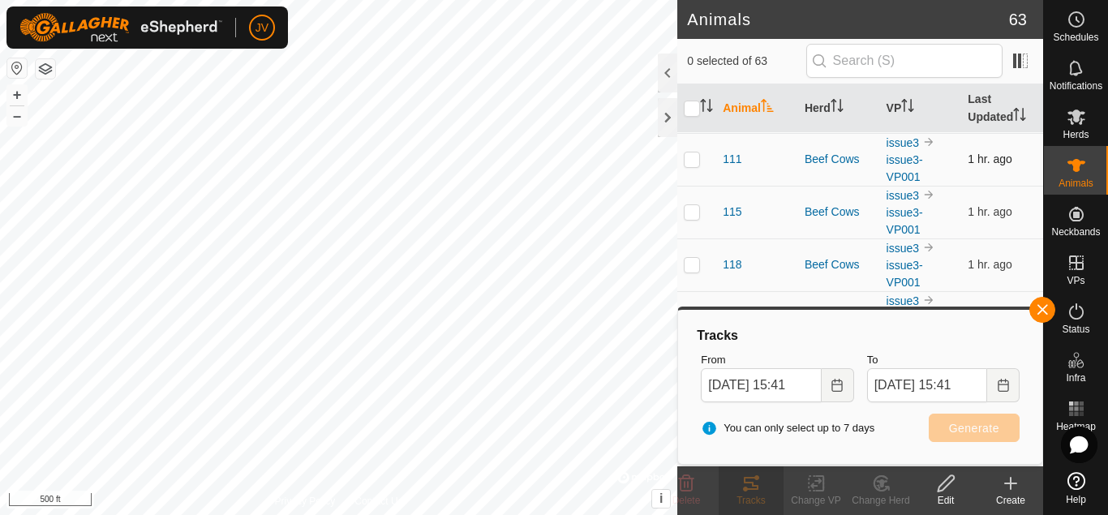
scroll to position [123, 0]
click at [693, 264] on p-checkbox at bounding box center [692, 263] width 16 height 13
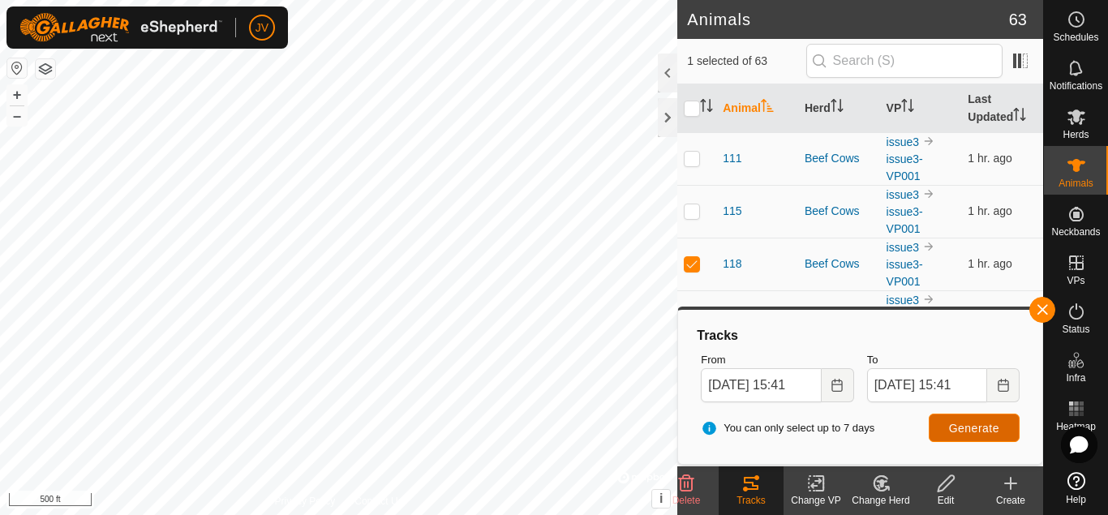
click at [987, 428] on span "Generate" at bounding box center [974, 428] width 50 height 13
click at [697, 264] on p-checkbox at bounding box center [692, 263] width 16 height 13
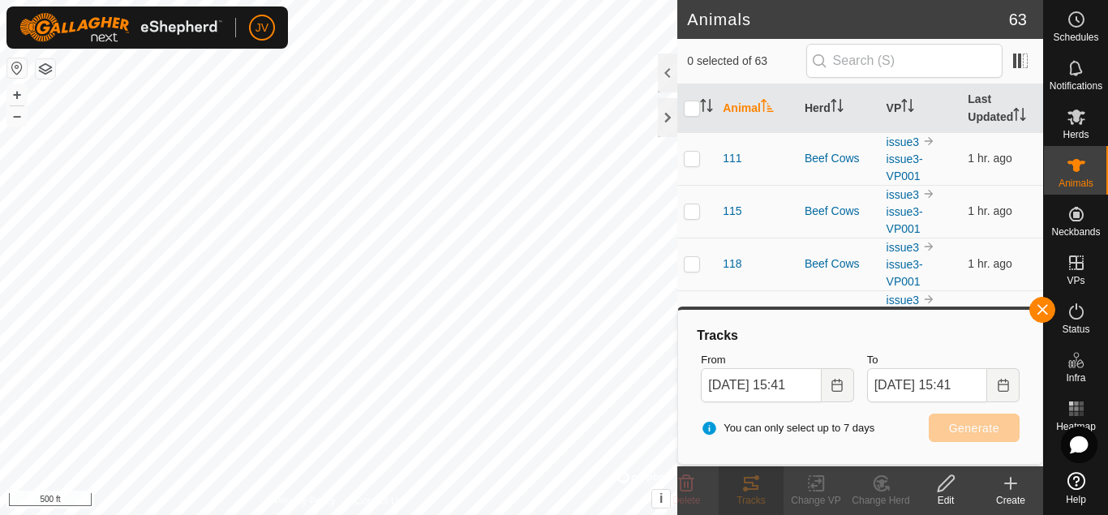
drag, startPoint x: 697, startPoint y: 264, endPoint x: 989, endPoint y: 347, distance: 303.6
click at [1039, 314] on button "button" at bounding box center [1043, 310] width 26 height 26
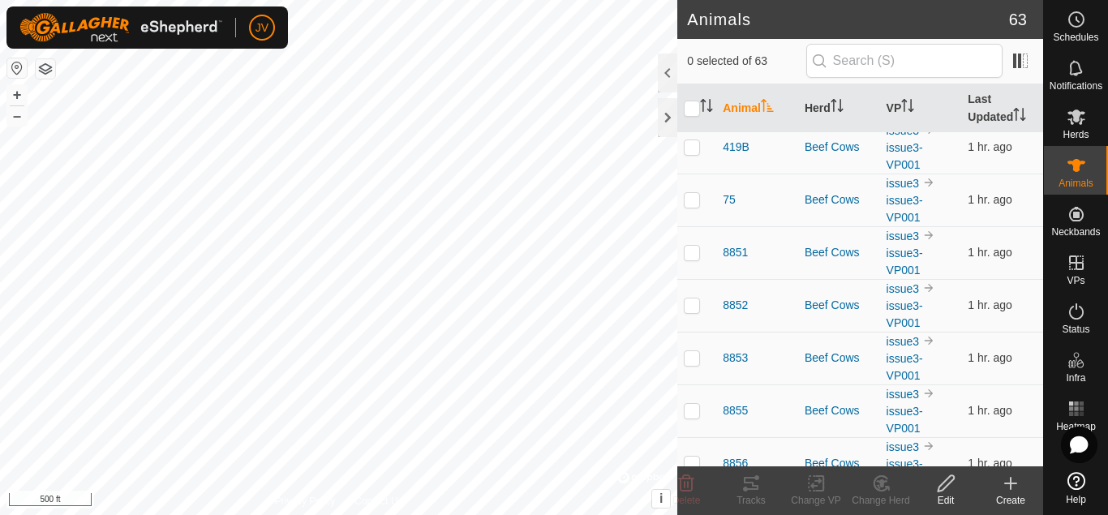
scroll to position [2472, 0]
click at [695, 245] on p-checkbox at bounding box center [692, 251] width 16 height 13
click at [691, 298] on p-checkbox at bounding box center [692, 304] width 16 height 13
click at [694, 350] on p-checkbox at bounding box center [692, 356] width 16 height 13
click at [696, 403] on p-checkbox at bounding box center [692, 409] width 16 height 13
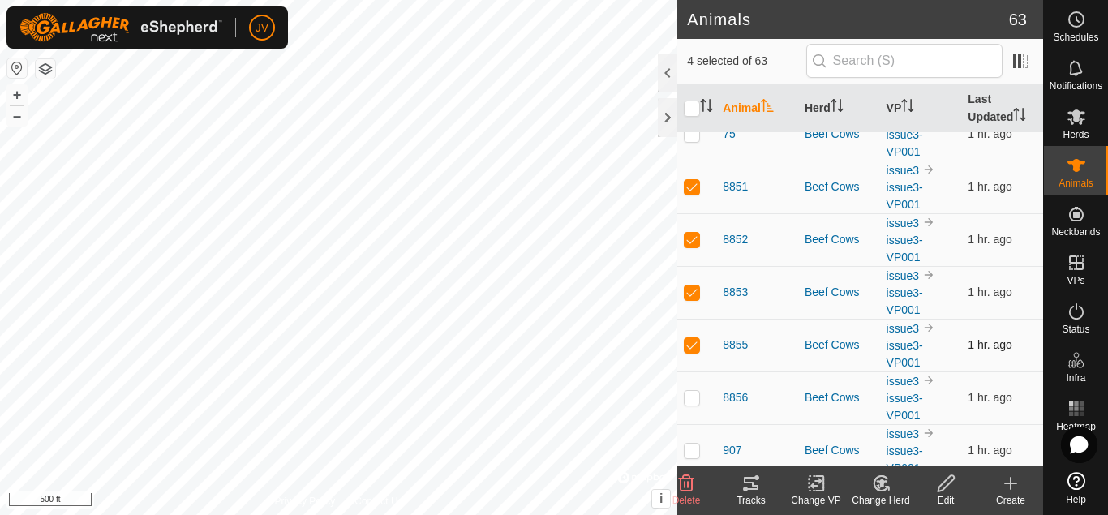
scroll to position [2569, 0]
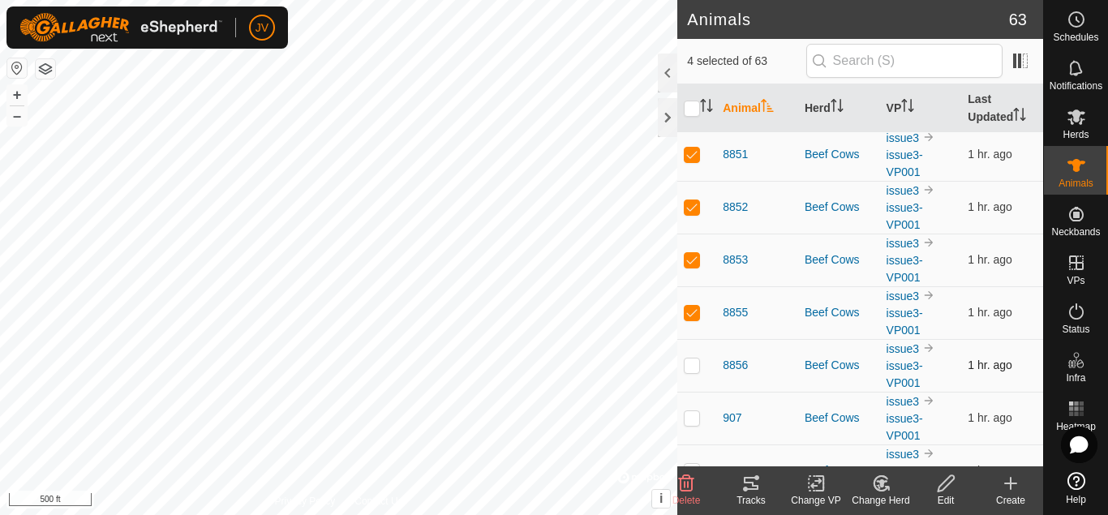
click at [692, 359] on p-checkbox at bounding box center [692, 365] width 16 height 13
click at [753, 492] on icon at bounding box center [751, 483] width 19 height 19
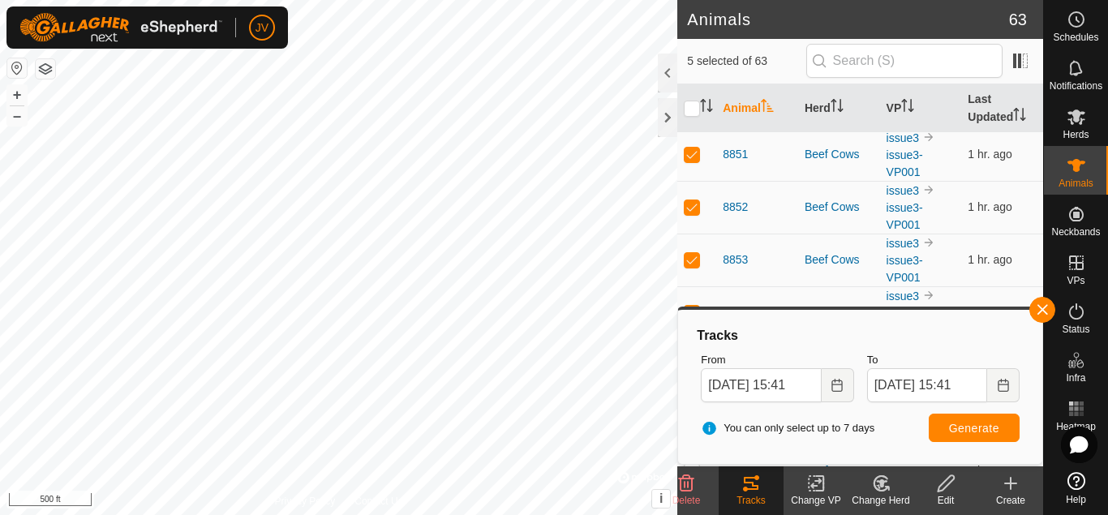
click at [693, 306] on p-checkbox at bounding box center [692, 312] width 16 height 13
click at [693, 253] on p-checkbox at bounding box center [692, 259] width 16 height 13
click at [693, 200] on p-checkbox at bounding box center [692, 206] width 16 height 13
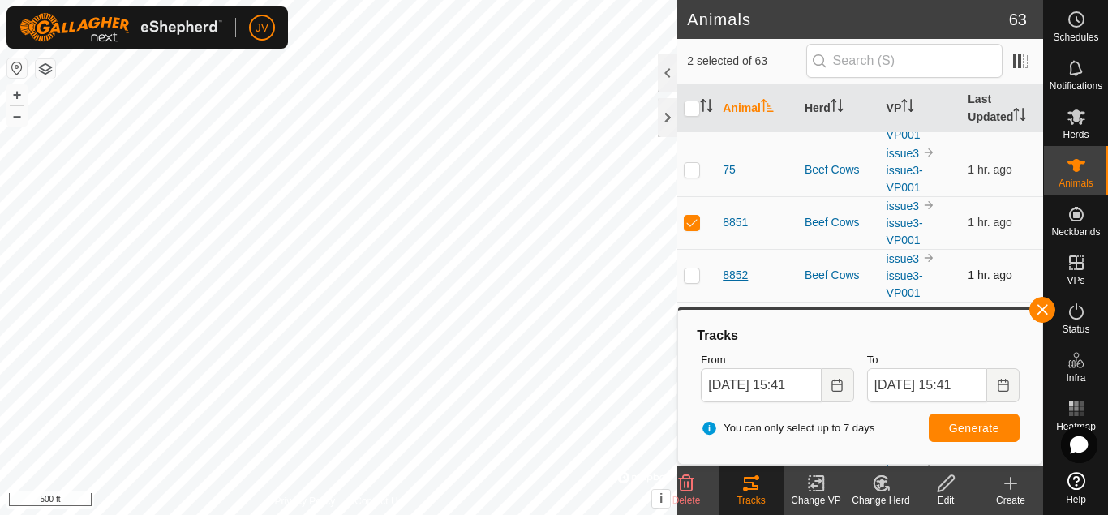
scroll to position [2500, 0]
click at [974, 428] on span "Generate" at bounding box center [974, 428] width 50 height 13
click at [692, 269] on p-checkbox at bounding box center [692, 275] width 16 height 13
click at [694, 217] on p-checkbox at bounding box center [692, 223] width 16 height 13
click at [964, 423] on span "Generate" at bounding box center [974, 428] width 50 height 13
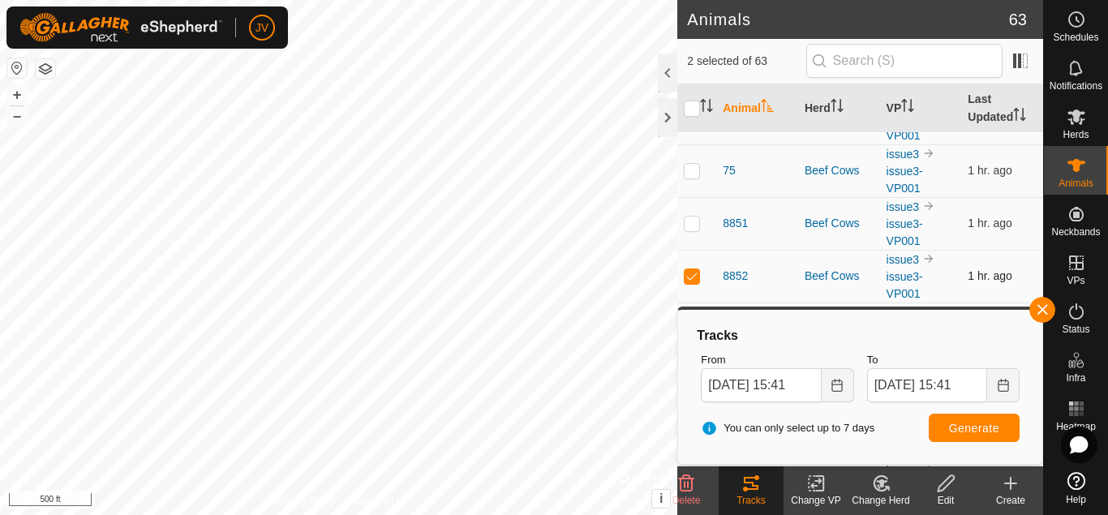
click at [690, 269] on p-checkbox at bounding box center [692, 275] width 16 height 13
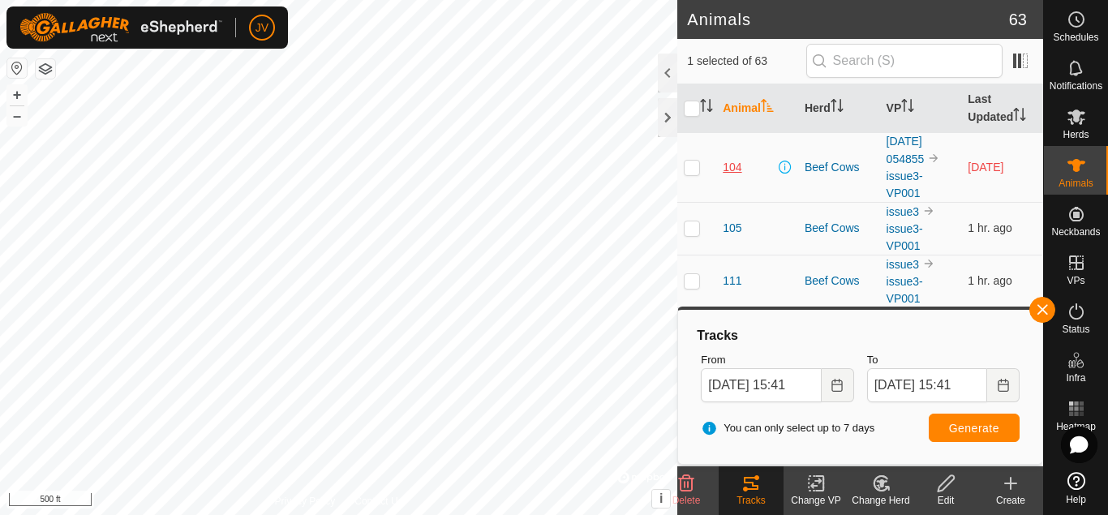
click at [732, 167] on span "104" at bounding box center [732, 167] width 19 height 17
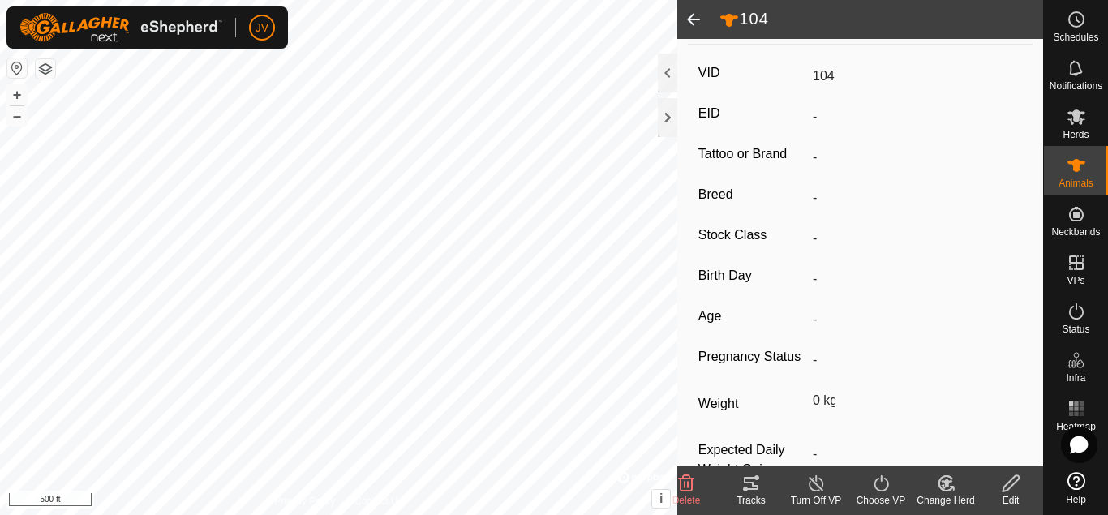
scroll to position [324, 0]
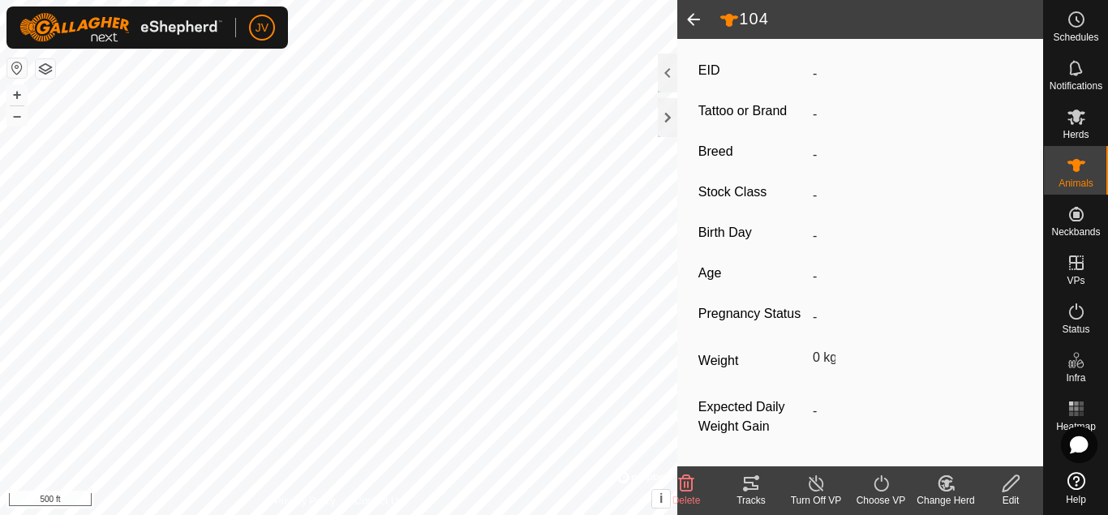
click at [754, 483] on icon at bounding box center [751, 483] width 19 height 19
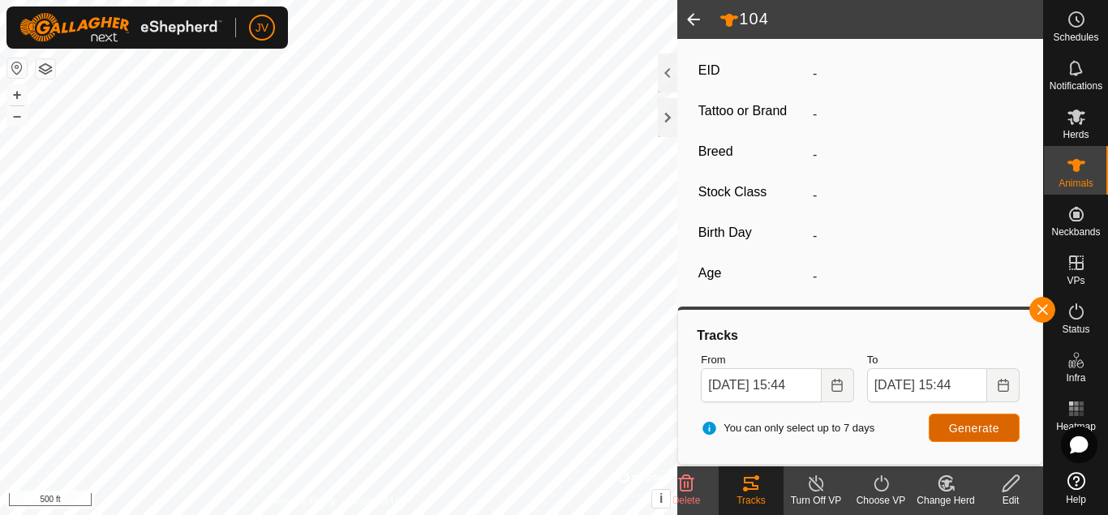
click at [976, 428] on span "Generate" at bounding box center [974, 428] width 50 height 13
click at [690, 15] on span at bounding box center [693, 19] width 32 height 39
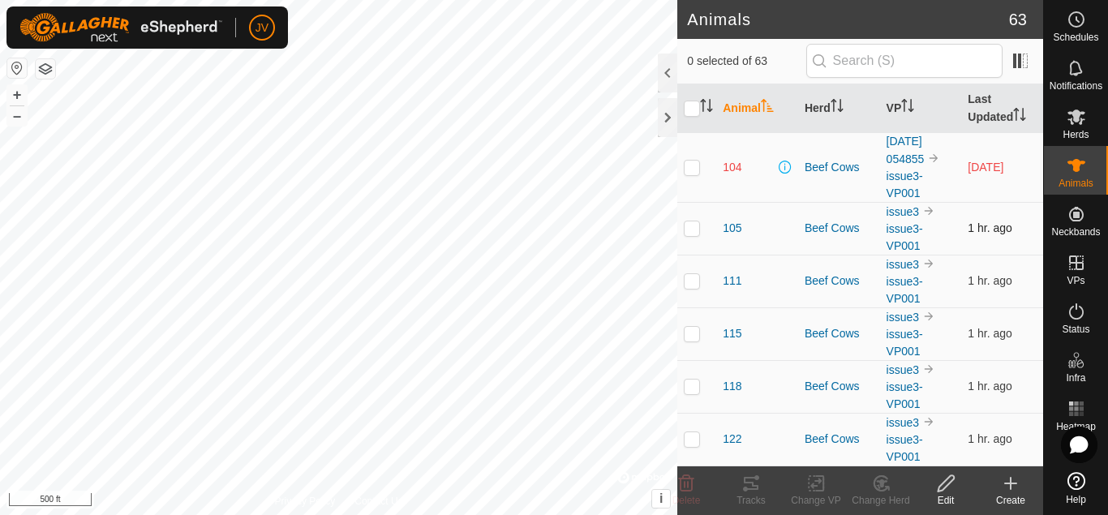
click at [697, 227] on p-checkbox at bounding box center [692, 227] width 16 height 13
click at [757, 484] on icon at bounding box center [751, 483] width 19 height 19
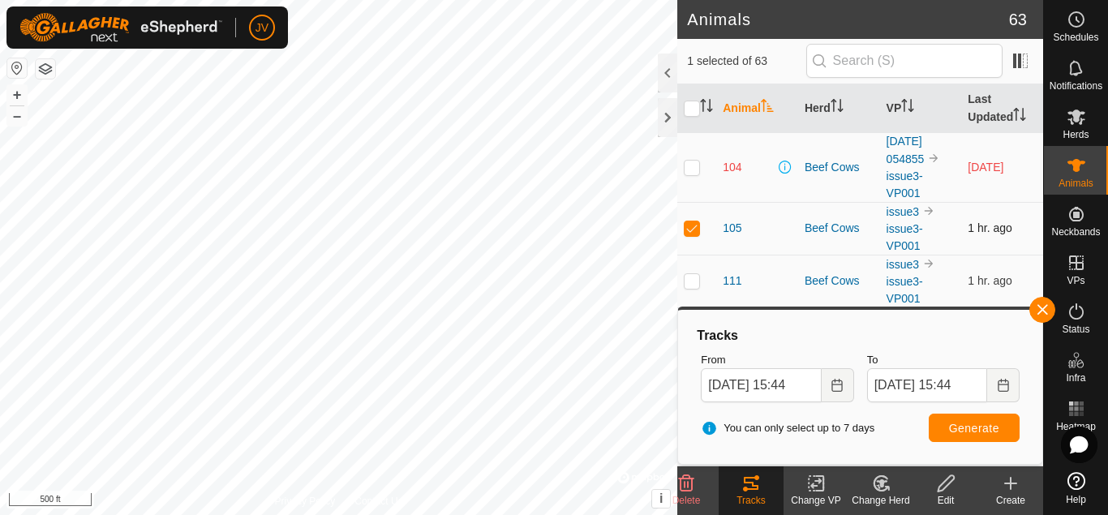
click at [691, 228] on p-checkbox at bounding box center [692, 227] width 16 height 13
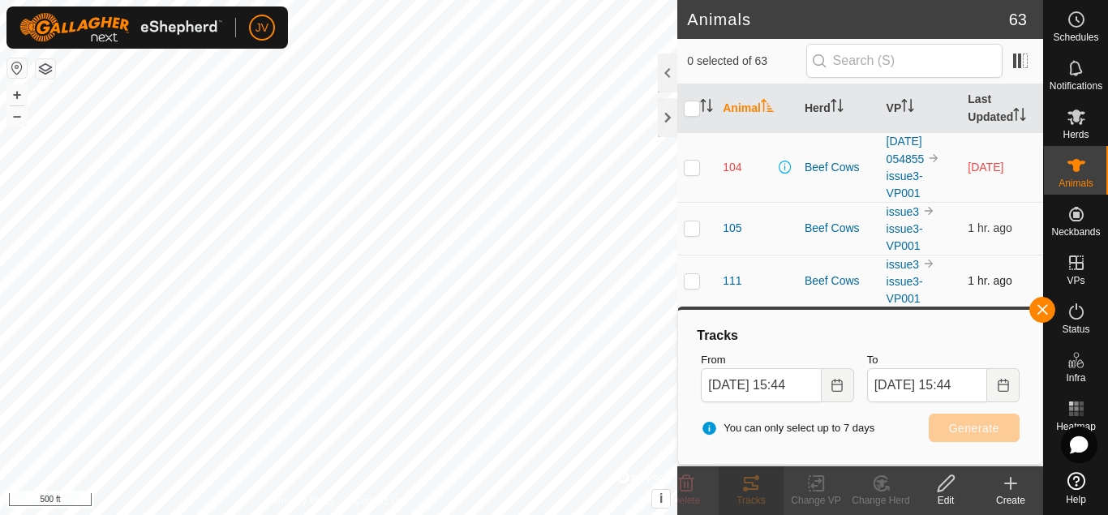
click at [690, 279] on p-checkbox at bounding box center [692, 280] width 16 height 13
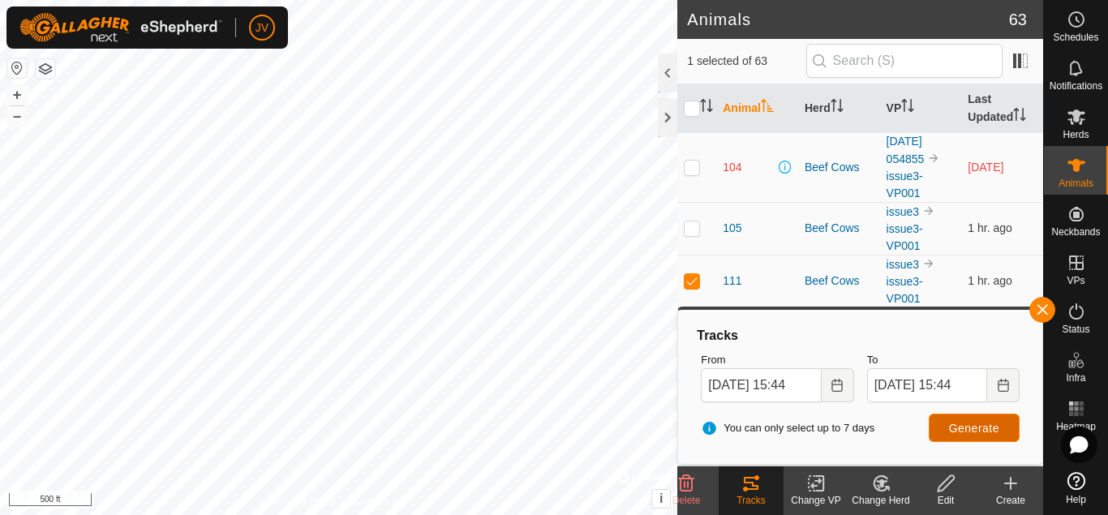
click at [997, 423] on span "Generate" at bounding box center [974, 428] width 50 height 13
click at [692, 277] on p-checkbox at bounding box center [692, 280] width 16 height 13
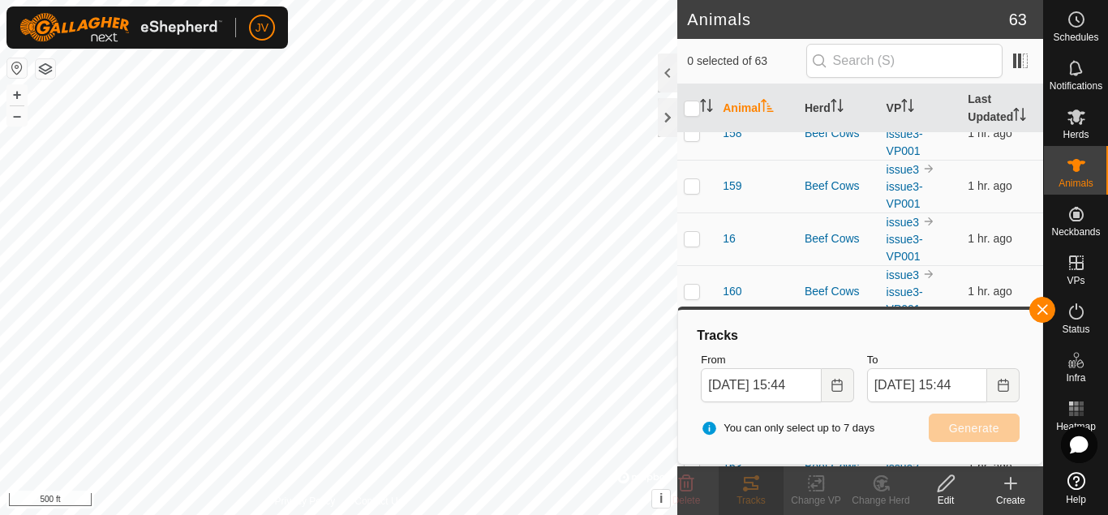
scroll to position [890, 0]
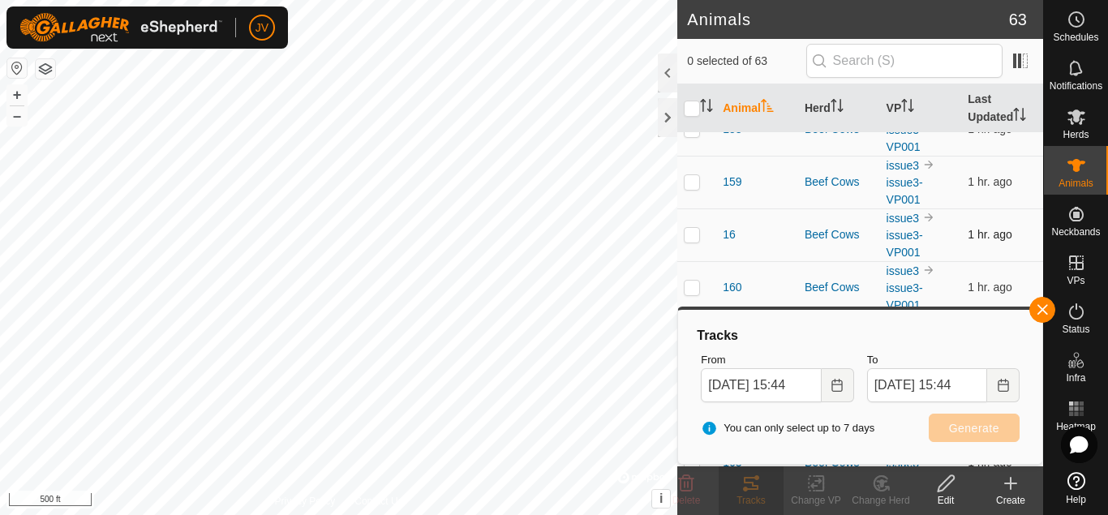
click at [694, 228] on p-checkbox at bounding box center [692, 234] width 16 height 13
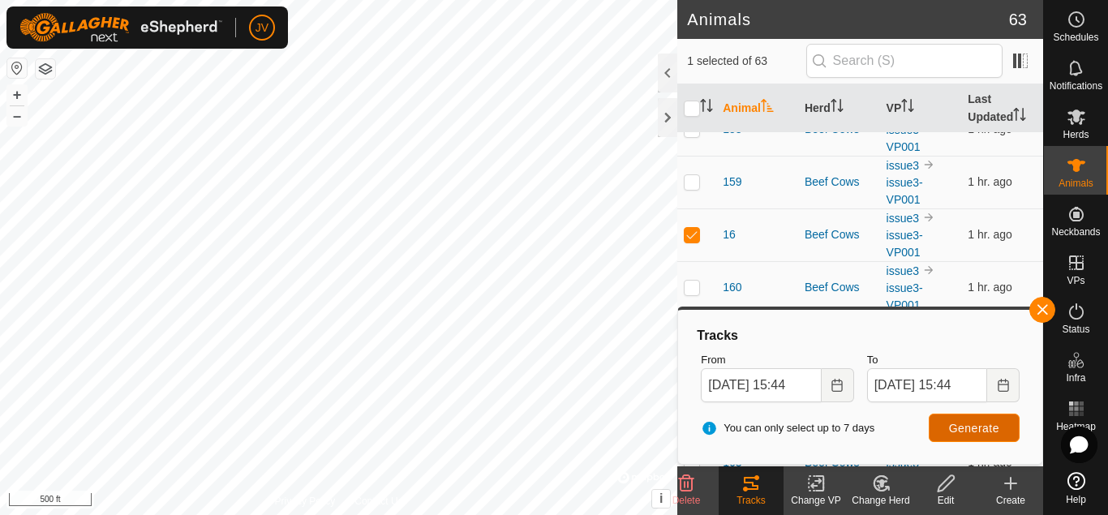
click at [944, 426] on button "Generate" at bounding box center [974, 428] width 91 height 28
click at [694, 230] on p-checkbox at bounding box center [692, 234] width 16 height 13
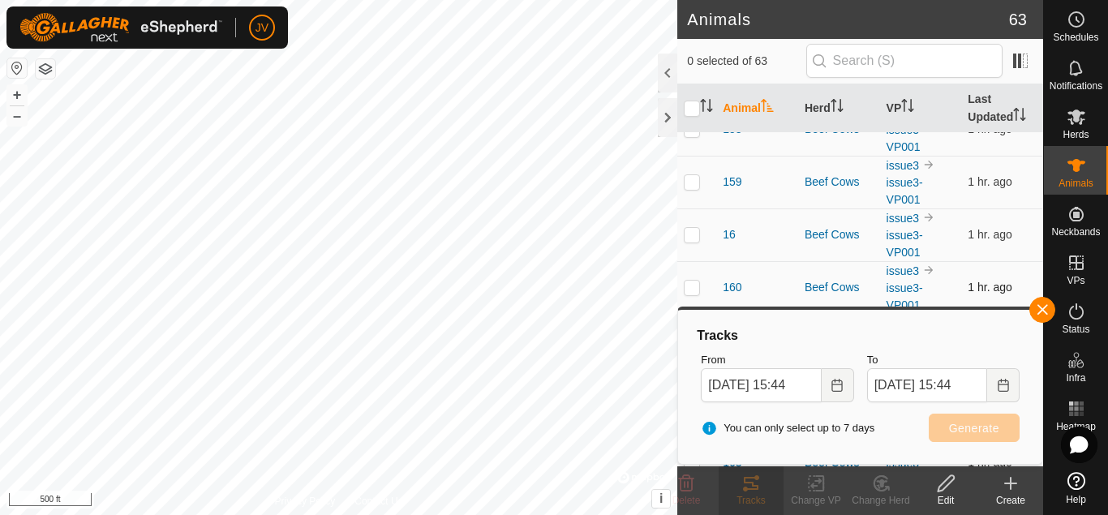
click at [688, 281] on p-checkbox at bounding box center [692, 287] width 16 height 13
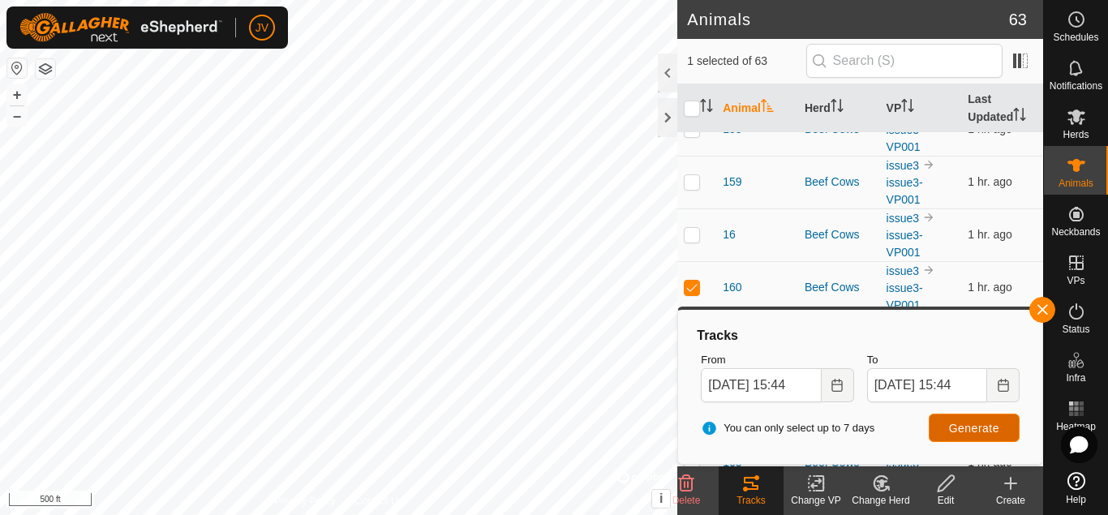
click at [996, 428] on span "Generate" at bounding box center [974, 428] width 50 height 13
click at [694, 281] on p-checkbox at bounding box center [692, 287] width 16 height 13
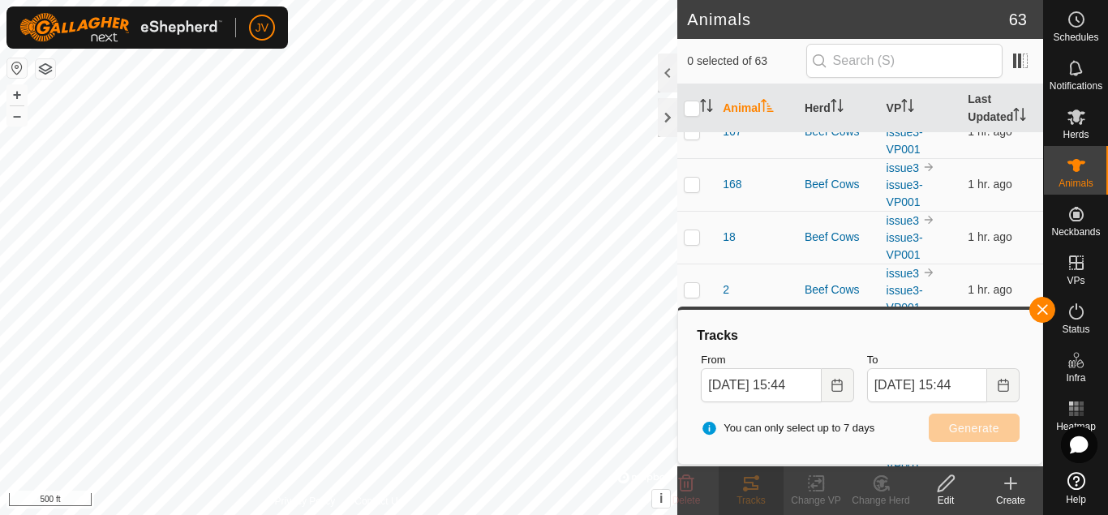
scroll to position [1383, 0]
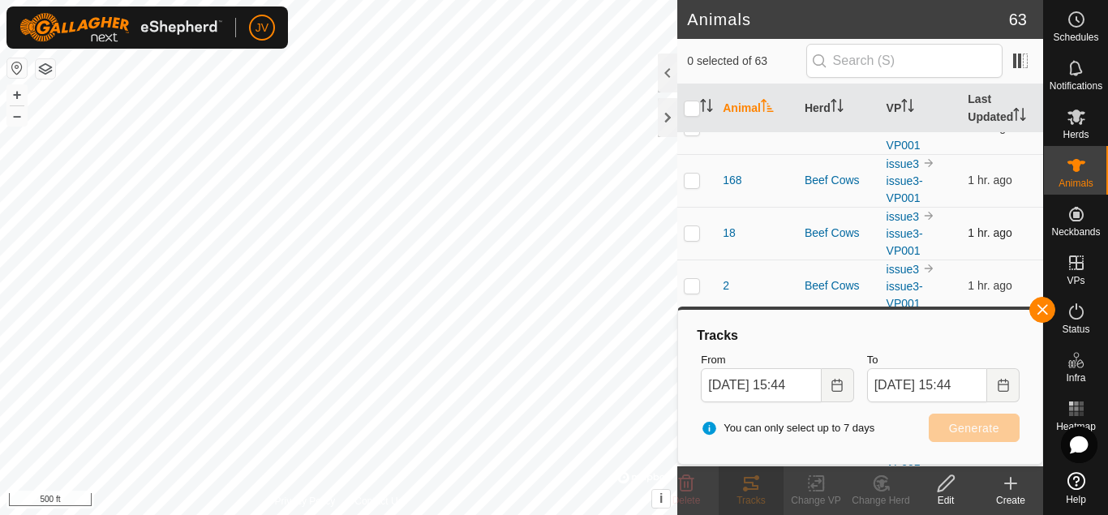
click at [698, 226] on p-checkbox at bounding box center [692, 232] width 16 height 13
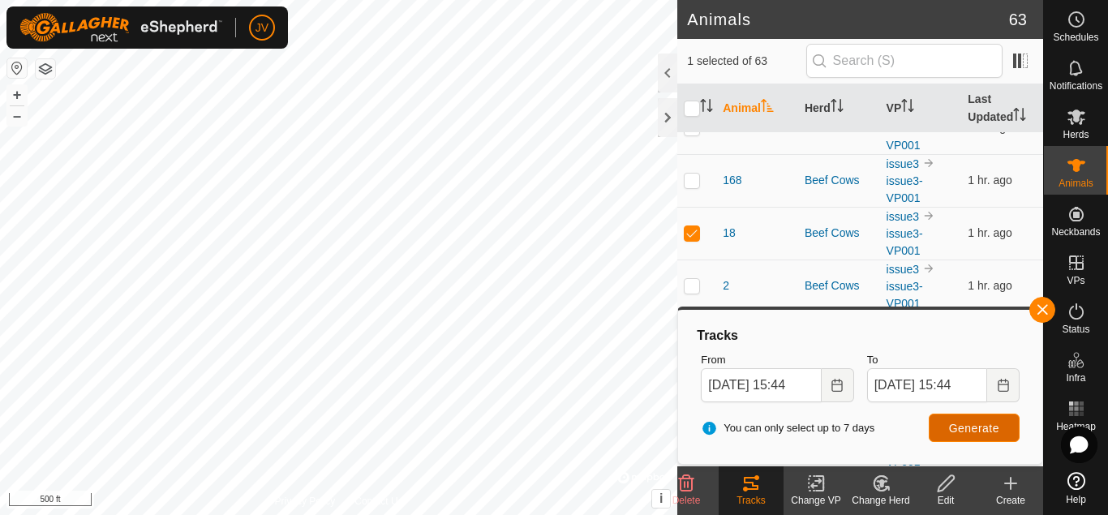
click at [952, 428] on span "Generate" at bounding box center [974, 428] width 50 height 13
click at [690, 279] on p-checkbox at bounding box center [692, 285] width 16 height 13
click at [694, 226] on p-checkbox at bounding box center [692, 232] width 16 height 13
click at [945, 422] on button "Generate" at bounding box center [974, 428] width 91 height 28
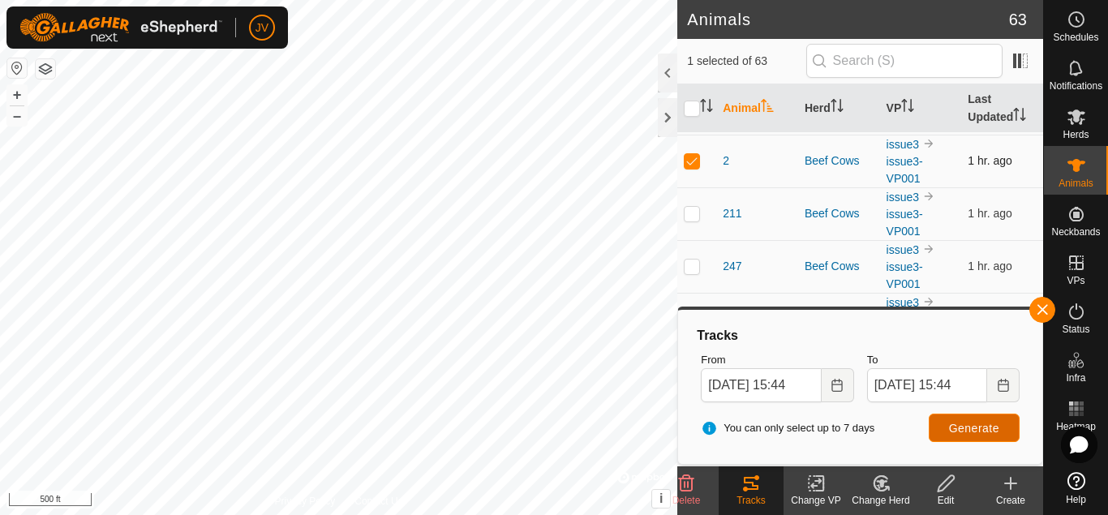
scroll to position [1524, 0]
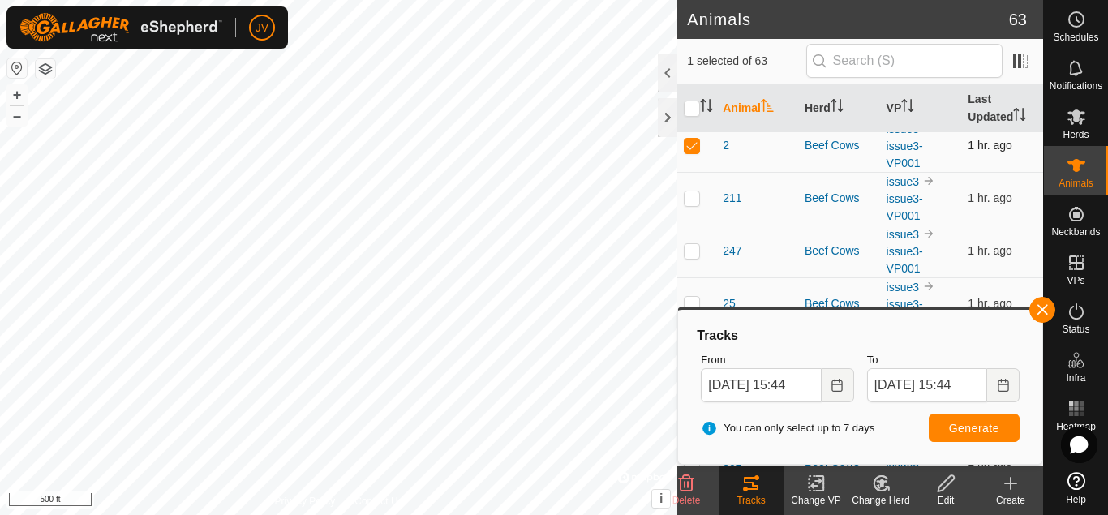
click at [690, 139] on p-checkbox at bounding box center [692, 145] width 16 height 13
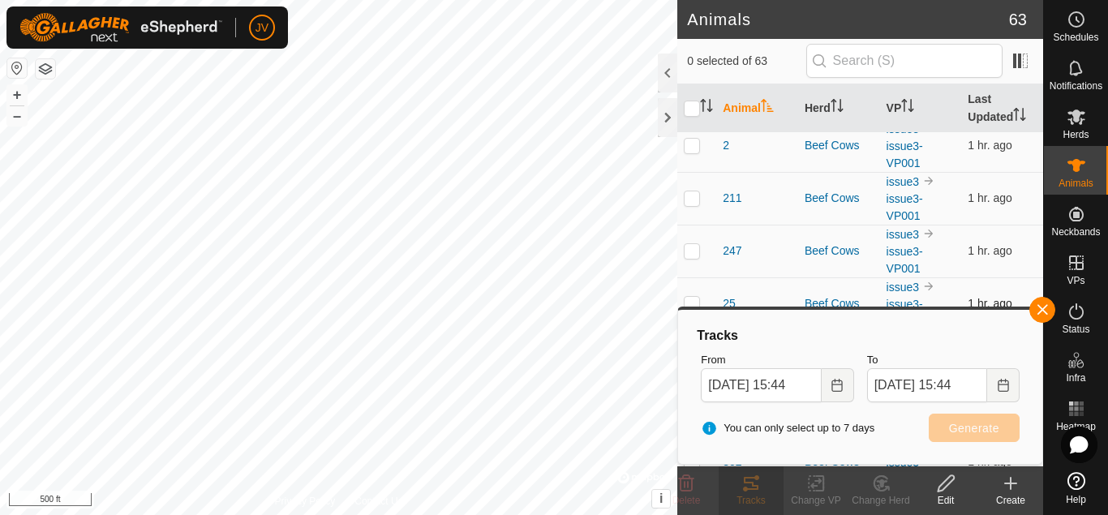
click at [695, 297] on p-checkbox at bounding box center [692, 303] width 16 height 13
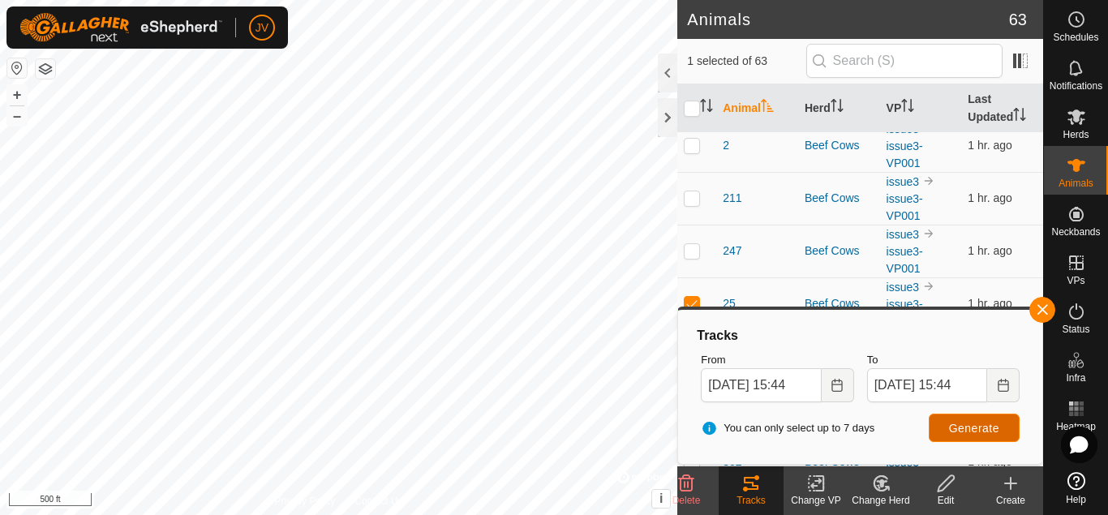
click at [969, 430] on span "Generate" at bounding box center [974, 428] width 50 height 13
click at [690, 297] on p-checkbox at bounding box center [692, 303] width 16 height 13
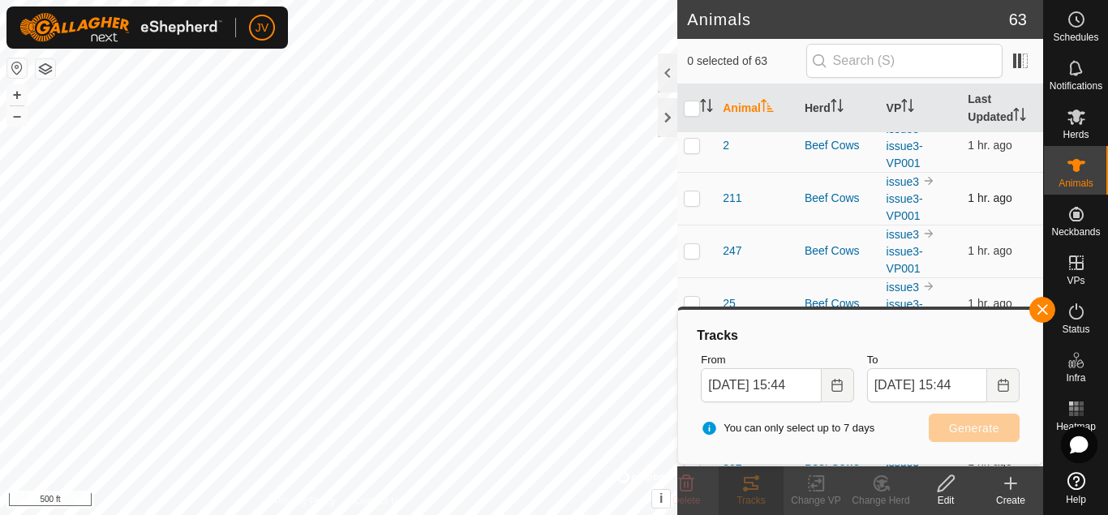
click at [694, 191] on p-checkbox at bounding box center [692, 197] width 16 height 13
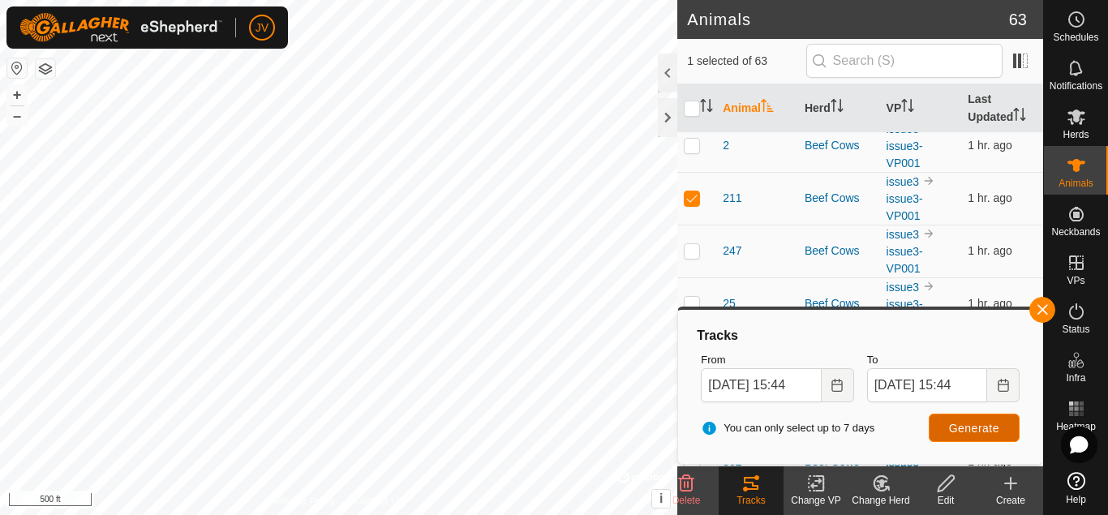
click at [977, 434] on span "Generate" at bounding box center [974, 428] width 50 height 13
click at [694, 191] on p-checkbox at bounding box center [692, 197] width 16 height 13
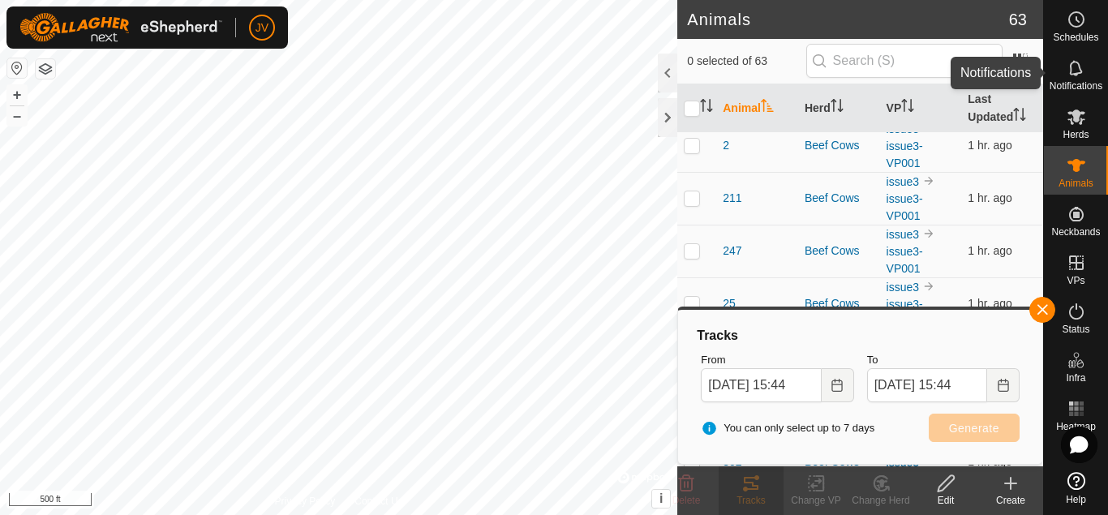
click at [1080, 74] on icon at bounding box center [1076, 67] width 19 height 19
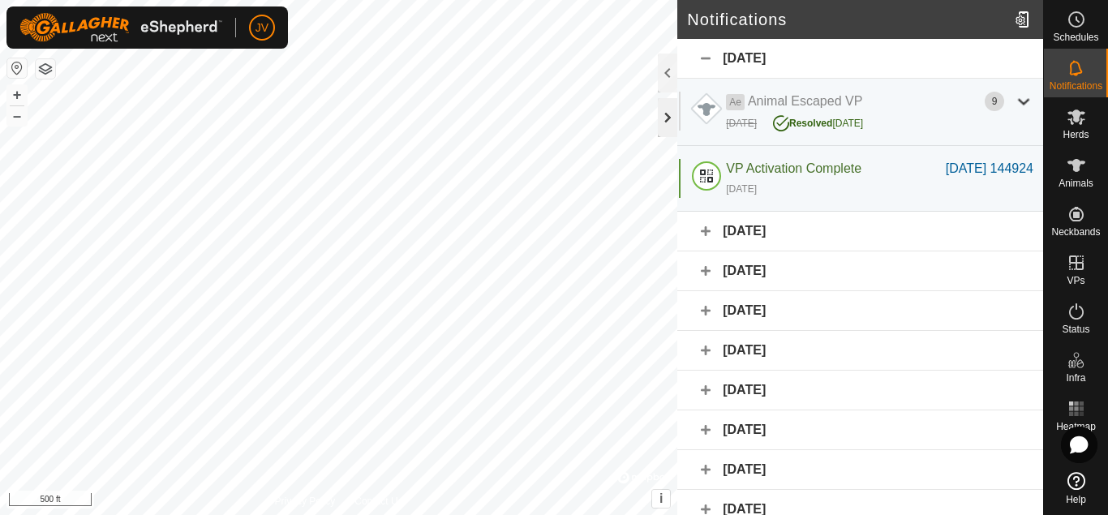
click at [671, 116] on div at bounding box center [667, 117] width 19 height 39
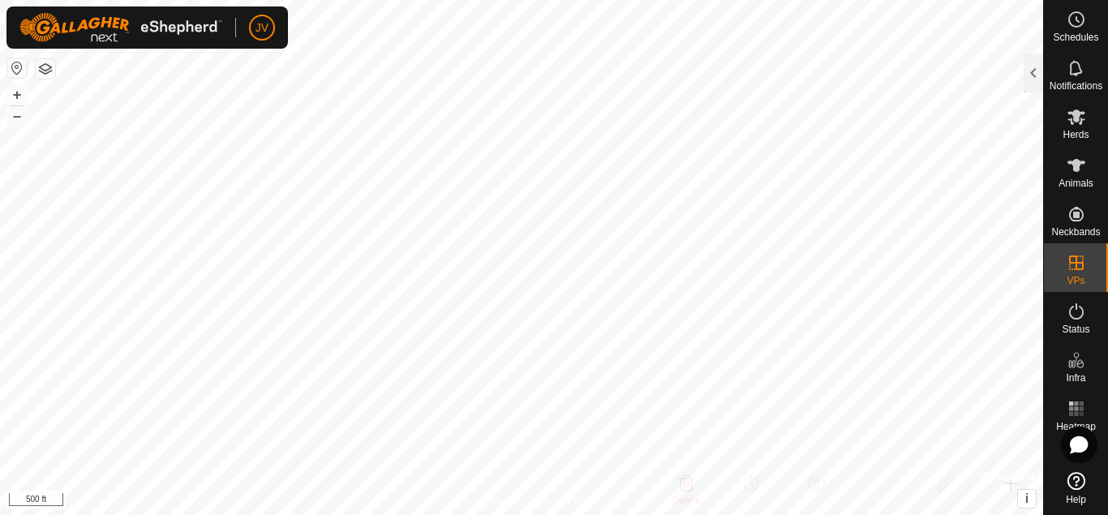
scroll to position [1524, 0]
